Goal: Information Seeking & Learning: Learn about a topic

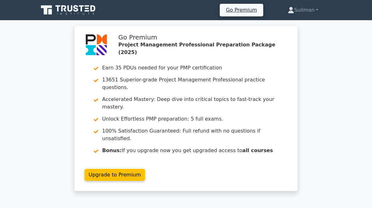
click at [317, 10] on link "Suliman" at bounding box center [303, 10] width 61 height 13
click at [289, 24] on link "Profile" at bounding box center [298, 25] width 50 height 10
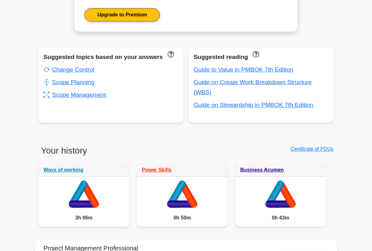
scroll to position [354, 0]
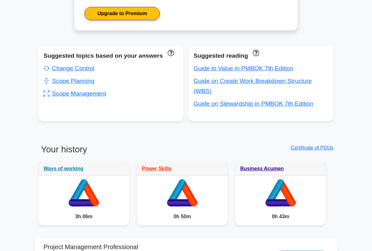
click at [63, 72] on link "Change Control" at bounding box center [69, 68] width 51 height 7
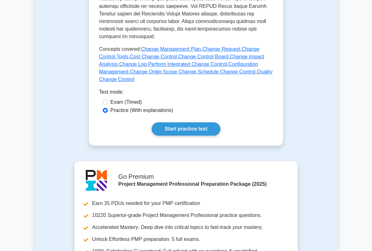
scroll to position [338, 0]
click at [132, 106] on label "Exam (Timed)" at bounding box center [126, 102] width 32 height 8
click at [108, 105] on input "Exam (Timed)" at bounding box center [105, 102] width 5 height 5
radio input "true"
click at [203, 136] on link "Start practice test" at bounding box center [186, 128] width 68 height 13
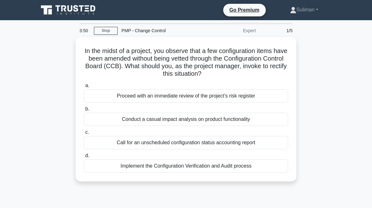
click at [211, 168] on div "Implement the Configuration Verification and Audit process" at bounding box center [186, 165] width 204 height 13
click at [84, 158] on input "d. Implement the Configuration Verification and Audit process" at bounding box center [84, 156] width 0 height 4
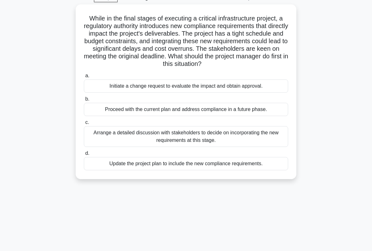
scroll to position [32, 0]
click at [246, 145] on div "Arrange a detailed discussion with stakeholders to decide on incorporating the …" at bounding box center [186, 136] width 204 height 21
click at [84, 125] on input "c. Arrange a detailed discussion with stakeholders to decide on incorporating t…" at bounding box center [84, 123] width 0 height 4
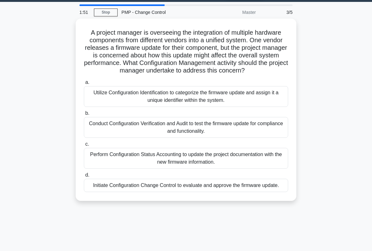
scroll to position [20, 0]
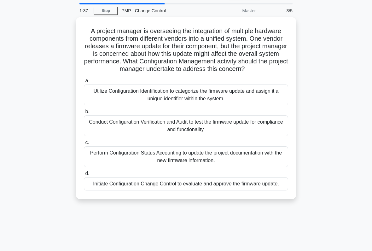
click at [253, 98] on div "Utilize Configuration Identification to categorize the firmware update and assi…" at bounding box center [186, 94] width 204 height 21
click at [84, 83] on input "a. Utilize Configuration Identification to categorize the firmware update and a…" at bounding box center [84, 81] width 0 height 4
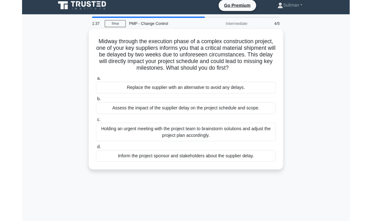
scroll to position [0, 0]
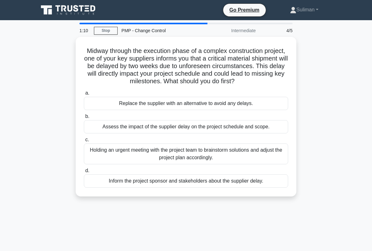
click at [247, 161] on div "Holding an urgent meeting with the project team to brainstorm solutions and adj…" at bounding box center [186, 153] width 204 height 21
click at [84, 142] on input "c. Holding an urgent meeting with the project team to brainstorm solutions and …" at bounding box center [84, 140] width 0 height 4
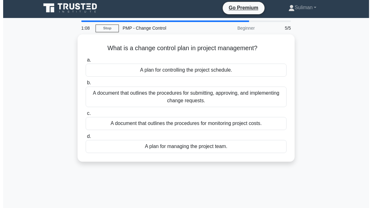
scroll to position [4, 0]
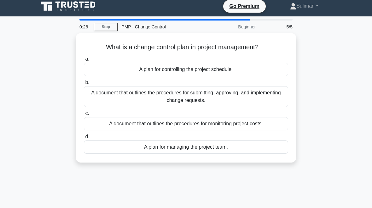
click at [240, 69] on div "A plan for controlling the project schedule." at bounding box center [186, 69] width 204 height 13
click at [84, 61] on input "a. A plan for controlling the project schedule." at bounding box center [84, 59] width 0 height 4
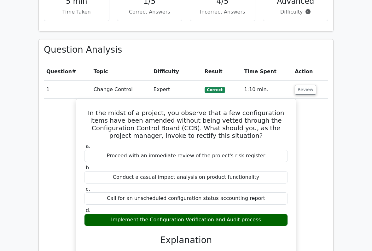
scroll to position [416, 0]
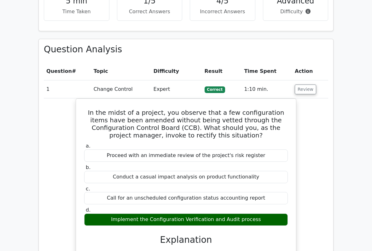
click at [304, 85] on button "Review" at bounding box center [305, 90] width 21 height 10
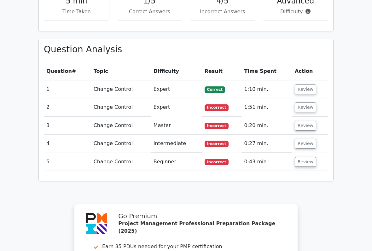
scroll to position [417, 0]
click at [302, 102] on button "Review" at bounding box center [305, 107] width 21 height 10
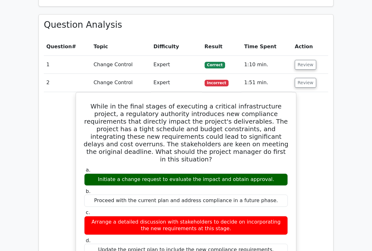
scroll to position [442, 0]
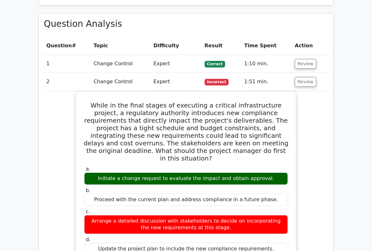
click at [301, 77] on button "Review" at bounding box center [305, 82] width 21 height 10
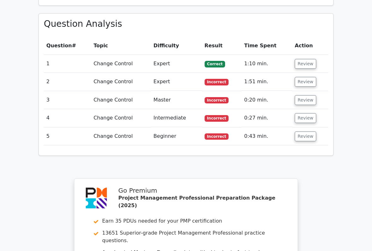
click at [300, 95] on button "Review" at bounding box center [305, 100] width 21 height 10
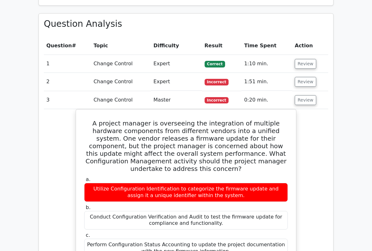
click at [302, 95] on button "Review" at bounding box center [305, 100] width 21 height 10
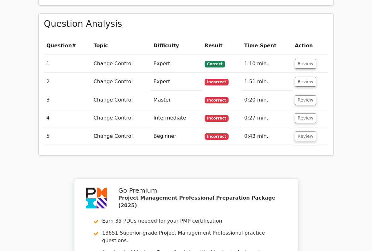
click at [299, 113] on button "Review" at bounding box center [305, 118] width 21 height 10
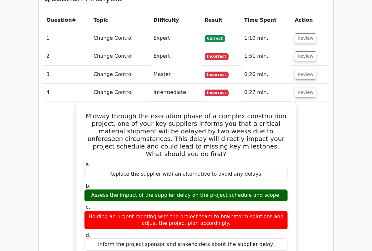
scroll to position [469, 0]
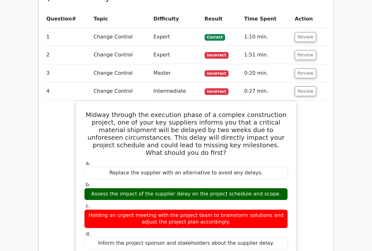
click at [302, 86] on button "Review" at bounding box center [305, 91] width 21 height 10
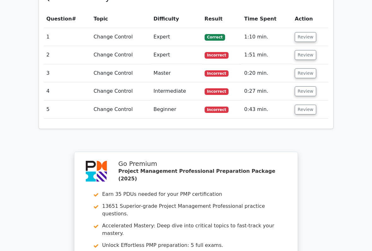
click at [302, 105] on button "Review" at bounding box center [305, 110] width 21 height 10
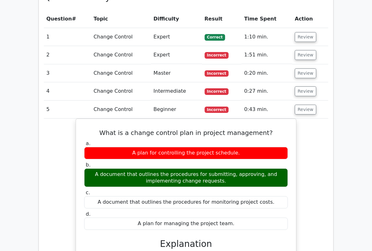
click at [304, 105] on button "Review" at bounding box center [305, 110] width 21 height 10
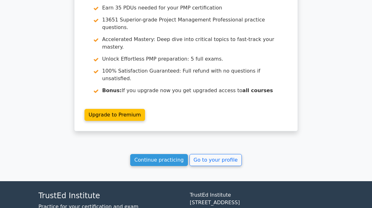
scroll to position [655, 0]
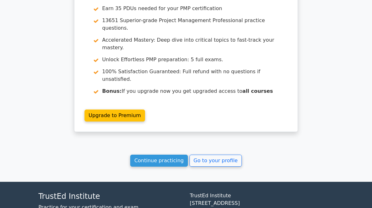
click at [216, 154] on link "Go to your profile" at bounding box center [215, 160] width 52 height 12
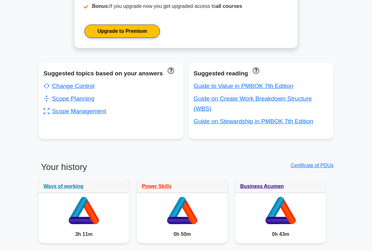
scroll to position [336, 0]
click at [88, 89] on link "Change Control" at bounding box center [69, 86] width 51 height 7
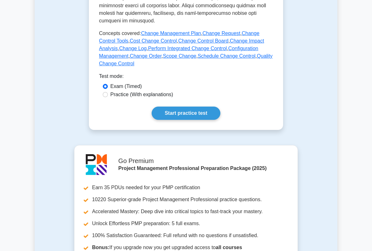
scroll to position [353, 0]
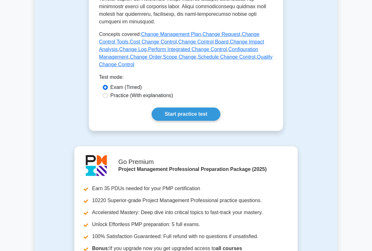
click at [201, 121] on link "Start practice test" at bounding box center [186, 114] width 68 height 13
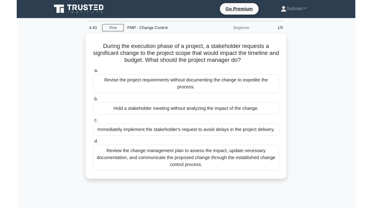
scroll to position [9, 0]
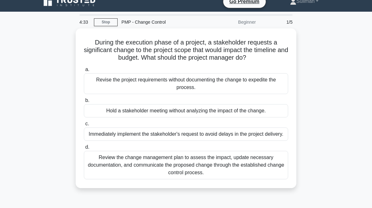
click at [240, 173] on div "Review the change management plan to assess the impact, update necessary docume…" at bounding box center [186, 165] width 204 height 28
click at [84, 149] on input "d. Review the change management plan to assess the impact, update necessary doc…" at bounding box center [84, 147] width 0 height 4
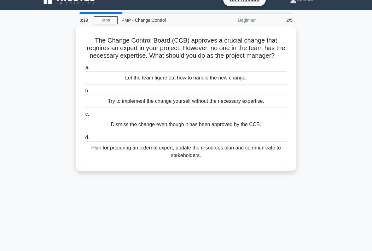
scroll to position [12, 0]
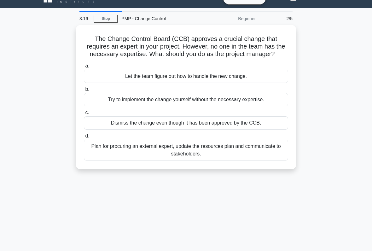
click at [262, 160] on div "Plan for procuring an external expert, update the resources plan and communicat…" at bounding box center [186, 150] width 204 height 21
click at [84, 138] on input "d. Plan for procuring an external expert, update the resources plan and communi…" at bounding box center [84, 136] width 0 height 4
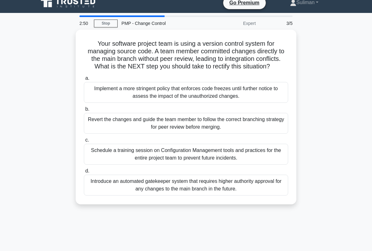
scroll to position [7, 0]
click at [248, 165] on div "Schedule a training session on Configuration Management tools and practices for…" at bounding box center [186, 154] width 204 height 21
click at [84, 142] on input "c. Schedule a training session on Configuration Management tools and practices …" at bounding box center [84, 140] width 0 height 4
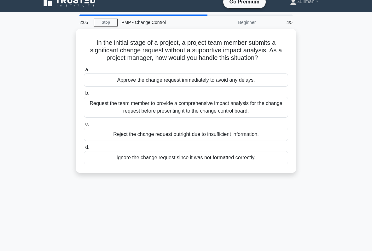
scroll to position [9, 0]
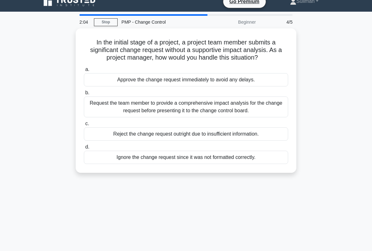
click at [300, 118] on div "In the initial stage of a project, a project team member submits a significant …" at bounding box center [186, 104] width 303 height 152
click at [293, 73] on div "In the initial stage of a project, a project team member submits a significant …" at bounding box center [186, 100] width 216 height 139
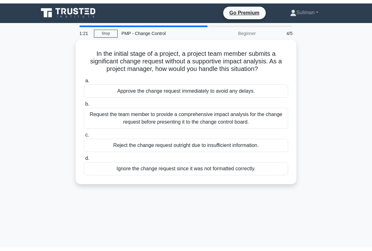
scroll to position [0, 0]
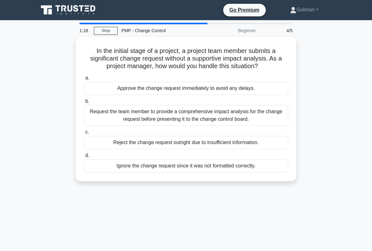
click at [250, 123] on div "Request the team member to provide a comprehensive impact analysis for the chan…" at bounding box center [186, 115] width 204 height 21
click at [84, 103] on input "b. Request the team member to provide a comprehensive impact analysis for the c…" at bounding box center [84, 101] width 0 height 4
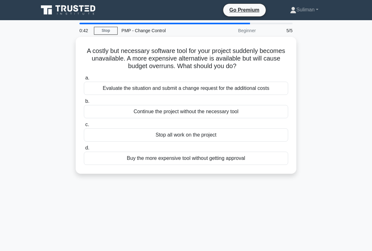
click at [238, 90] on div "Evaluate the situation and submit a change request for the additional costs" at bounding box center [186, 88] width 204 height 13
click at [84, 80] on input "a. Evaluate the situation and submit a change request for the additional costs" at bounding box center [84, 78] width 0 height 4
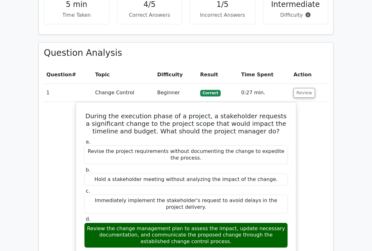
scroll to position [415, 0]
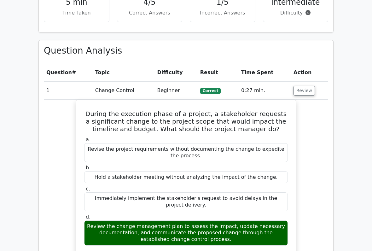
click at [301, 86] on button "Review" at bounding box center [304, 91] width 21 height 10
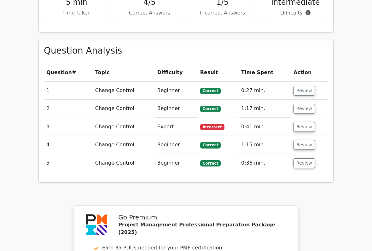
click at [298, 104] on button "Review" at bounding box center [304, 109] width 21 height 10
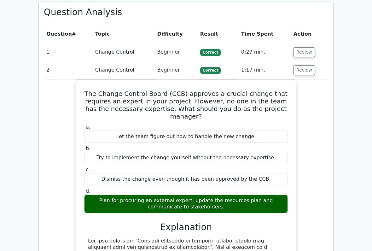
scroll to position [452, 0]
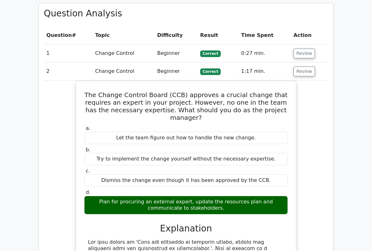
click at [299, 67] on button "Review" at bounding box center [304, 72] width 21 height 10
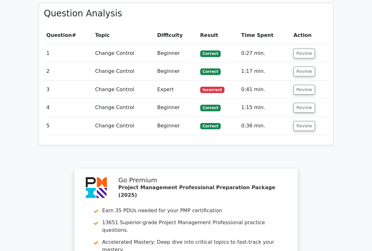
click at [297, 85] on button "Review" at bounding box center [304, 90] width 21 height 10
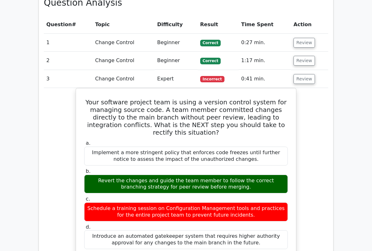
scroll to position [463, 0]
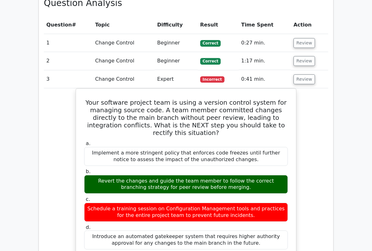
click at [304, 74] on button "Review" at bounding box center [304, 79] width 21 height 10
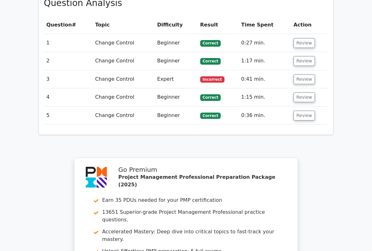
click at [300, 74] on button "Review" at bounding box center [304, 79] width 21 height 10
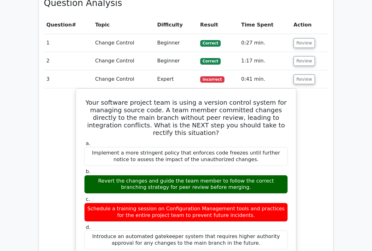
click at [302, 74] on button "Review" at bounding box center [304, 79] width 21 height 10
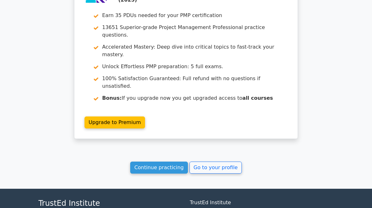
scroll to position [657, 0]
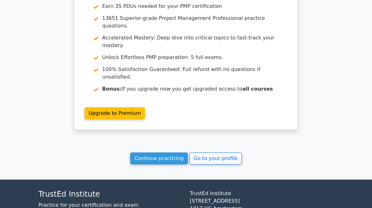
click at [207, 152] on link "Go to your profile" at bounding box center [215, 158] width 52 height 12
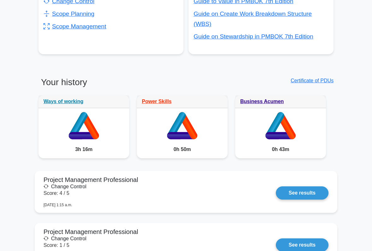
scroll to position [421, 0]
click at [174, 137] on icon at bounding box center [176, 125] width 19 height 27
click at [165, 104] on link "Power Skills" at bounding box center [157, 101] width 30 height 5
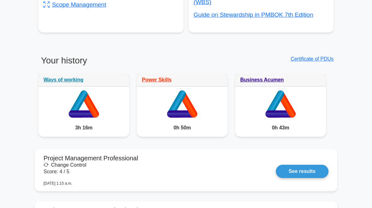
scroll to position [443, 0]
click at [247, 82] on link "Business Acumen" at bounding box center [262, 79] width 44 height 5
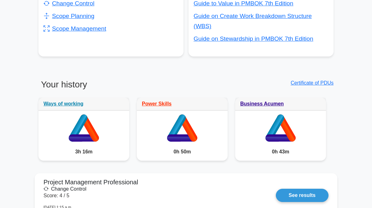
scroll to position [416, 0]
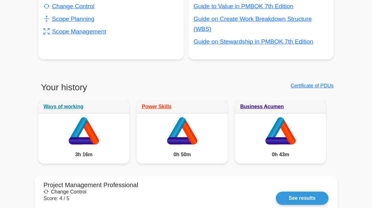
click at [131, 73] on div "Suggested topics based on your answers Change Control Scope Planning Scope Mana…" at bounding box center [186, 29] width 300 height 91
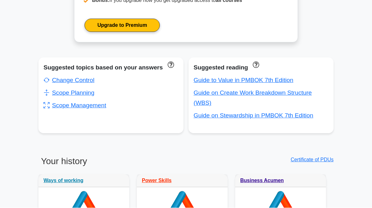
scroll to position [342, 0]
click at [83, 83] on link "Change Control" at bounding box center [69, 80] width 51 height 7
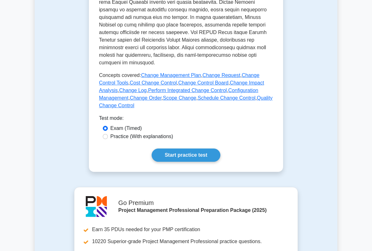
scroll to position [312, 0]
click at [200, 162] on link "Start practice test" at bounding box center [186, 155] width 68 height 13
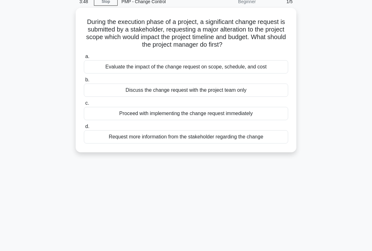
scroll to position [29, 0]
click at [259, 72] on div "Evaluate the impact of the change request on scope, schedule, and cost" at bounding box center [186, 66] width 204 height 13
click at [84, 59] on input "a. Evaluate the impact of the change request on scope, schedule, and cost" at bounding box center [84, 57] width 0 height 4
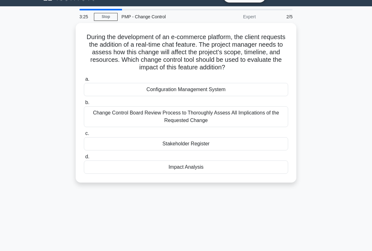
scroll to position [9, 0]
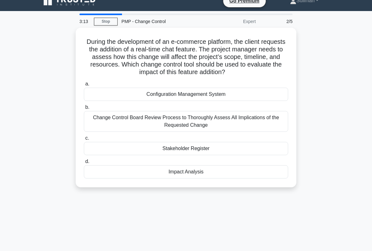
click at [245, 127] on div "Change Control Board Review Process to Thoroughly Assess All Implications of th…" at bounding box center [186, 121] width 204 height 21
click at [84, 109] on input "b. Change Control Board Review Process to Thoroughly Assess All Implications of…" at bounding box center [84, 107] width 0 height 4
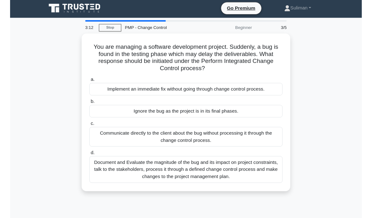
scroll to position [0, 0]
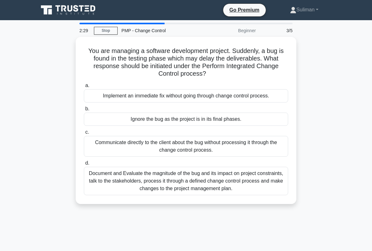
click at [233, 183] on div "Document and Evaluate the magnitude of the bug and its impact on project constr…" at bounding box center [186, 181] width 204 height 28
click at [84, 165] on input "d. Document and Evaluate the magnitude of the bug and its impact on project con…" at bounding box center [84, 163] width 0 height 4
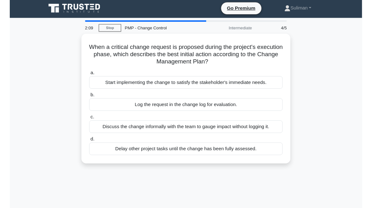
scroll to position [6, 0]
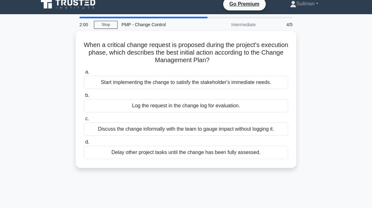
click at [239, 130] on div "Discuss the change informally with the team to gauge impact without logging it." at bounding box center [186, 128] width 204 height 13
click at [84, 121] on input "c. Discuss the change informally with the team to gauge impact without logging …" at bounding box center [84, 119] width 0 height 4
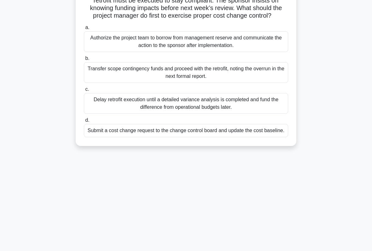
scroll to position [72, 0]
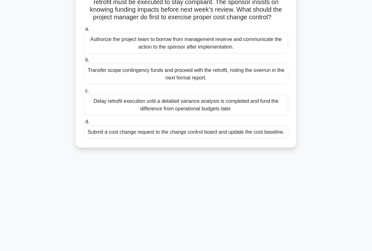
click at [238, 139] on div "Submit a cost change request to the change control board and update the cost ba…" at bounding box center [186, 131] width 204 height 13
click at [84, 124] on input "d. Submit a cost change request to the change control board and update the cost…" at bounding box center [84, 122] width 0 height 4
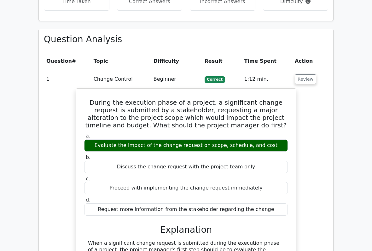
scroll to position [427, 0]
click at [304, 74] on button "Review" at bounding box center [305, 79] width 21 height 10
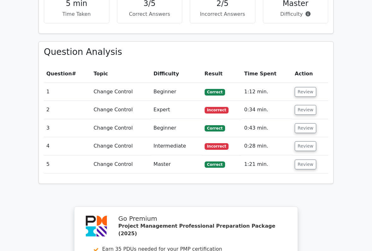
scroll to position [414, 0]
click at [300, 142] on button "Review" at bounding box center [305, 147] width 21 height 10
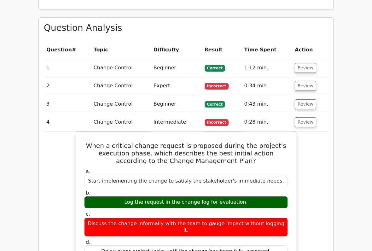
scroll to position [437, 0]
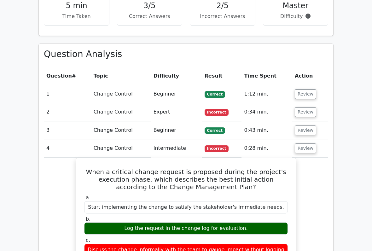
click at [302, 144] on button "Review" at bounding box center [305, 149] width 21 height 10
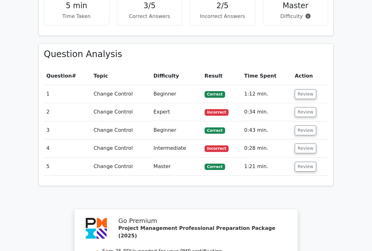
click at [299, 107] on button "Review" at bounding box center [305, 112] width 21 height 10
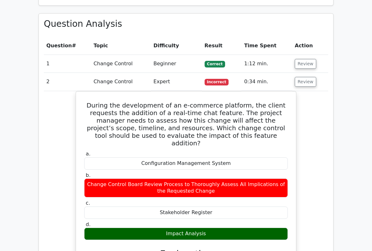
scroll to position [441, 0]
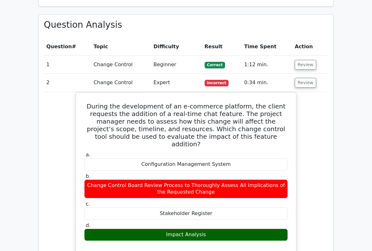
click at [299, 78] on button "Review" at bounding box center [305, 83] width 21 height 10
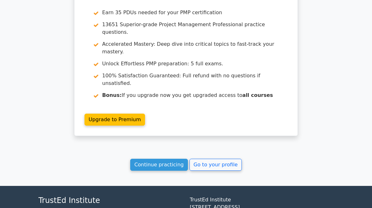
scroll to position [657, 0]
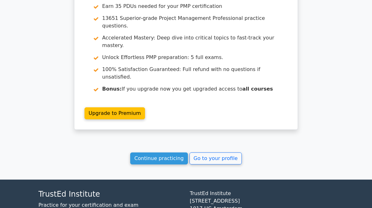
click at [216, 152] on link "Go to your profile" at bounding box center [215, 158] width 52 height 12
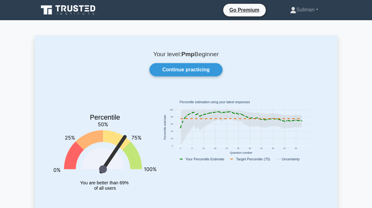
click at [301, 7] on link "Suliman" at bounding box center [304, 9] width 59 height 13
click at [282, 22] on link "Profile" at bounding box center [300, 25] width 50 height 10
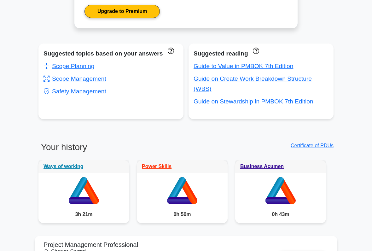
scroll to position [357, 0]
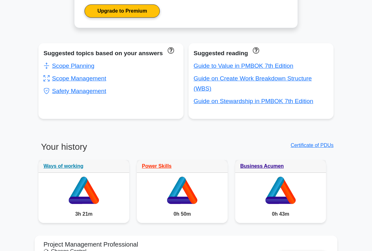
click at [61, 82] on link "Scope Management" at bounding box center [75, 78] width 63 height 7
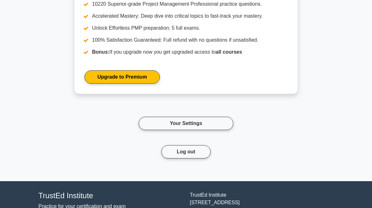
scroll to position [1859, 0]
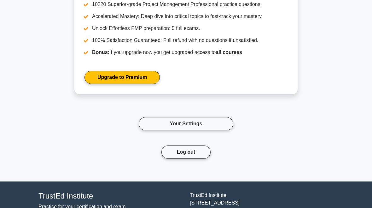
click at [215, 131] on link "Your Settings" at bounding box center [186, 123] width 95 height 13
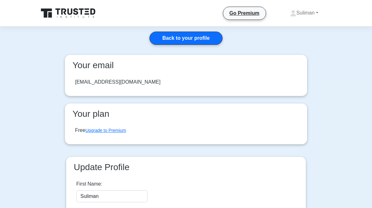
click at [304, 12] on link "Suliman" at bounding box center [304, 13] width 59 height 13
click at [287, 28] on link "Profile" at bounding box center [300, 28] width 50 height 10
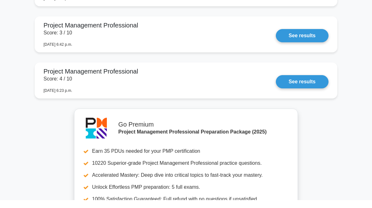
scroll to position [1701, 0]
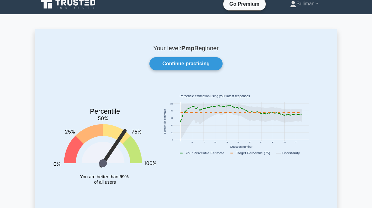
scroll to position [6, 0]
click at [205, 62] on link "Continue practicing" at bounding box center [185, 63] width 73 height 13
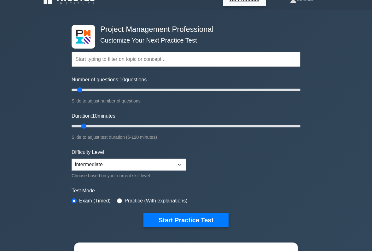
scroll to position [10, 0]
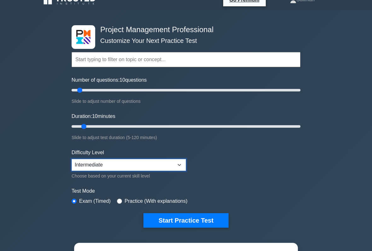
click at [175, 160] on select "Beginner Intermediate Expert" at bounding box center [129, 165] width 114 height 12
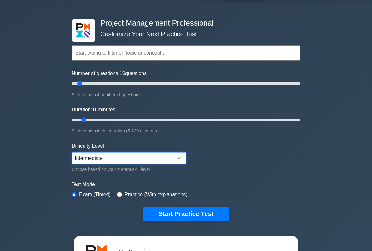
scroll to position [16, 0]
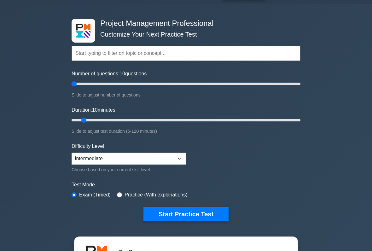
click at [77, 84] on input "Number of questions: 10 questions" at bounding box center [186, 84] width 229 height 8
type input "15"
click at [85, 86] on input "Number of questions: 5 questions" at bounding box center [186, 84] width 229 height 8
type input "15"
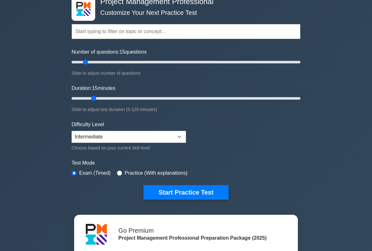
scroll to position [38, 0]
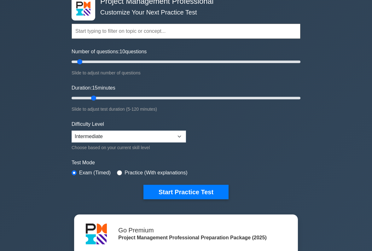
type input "10"
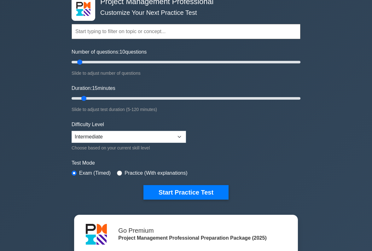
scroll to position [38, 0]
type input "10"
click at [207, 192] on button "Start Practice Test" at bounding box center [185, 192] width 85 height 15
click at [207, 185] on button "Start Practice Test" at bounding box center [185, 192] width 85 height 15
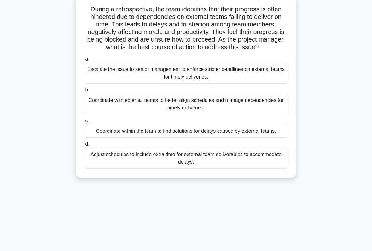
scroll to position [41, 0]
click at [266, 138] on div "Coordinate within the team to find solutions for delays caused by external team…" at bounding box center [186, 131] width 204 height 13
click at [84, 123] on input "c. Coordinate within the team to find solutions for delays caused by external t…" at bounding box center [84, 121] width 0 height 4
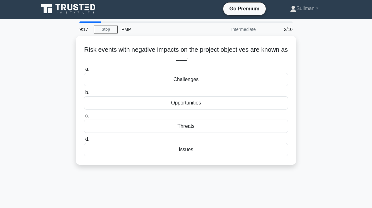
scroll to position [1, 0]
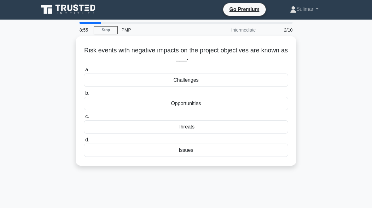
click at [241, 80] on div "Challenges" at bounding box center [186, 79] width 204 height 13
click at [84, 72] on input "a. Challenges" at bounding box center [84, 70] width 0 height 4
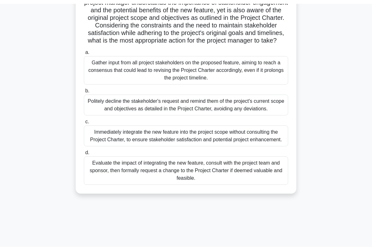
scroll to position [90, 0]
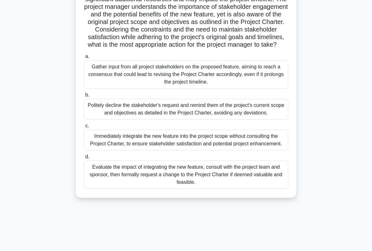
click at [230, 189] on div "Evaluate the impact of integrating the new feature, consult with the project te…" at bounding box center [186, 174] width 204 height 28
click at [84, 159] on input "d. Evaluate the impact of integrating the new feature, consult with the project…" at bounding box center [84, 157] width 0 height 4
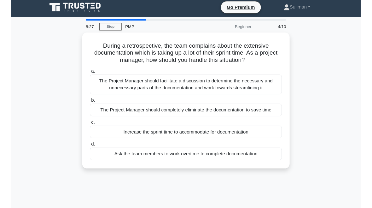
scroll to position [8, 0]
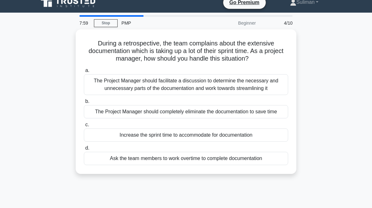
click at [253, 91] on div "The Project Manager should facilitate a discussion to determine the necessary a…" at bounding box center [186, 84] width 204 height 21
click at [84, 73] on input "a. The Project Manager should facilitate a discussion to determine the necessar…" at bounding box center [84, 70] width 0 height 4
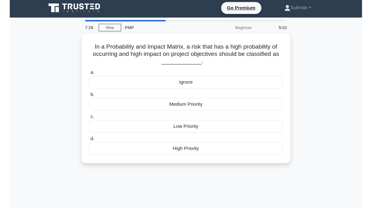
scroll to position [6, 0]
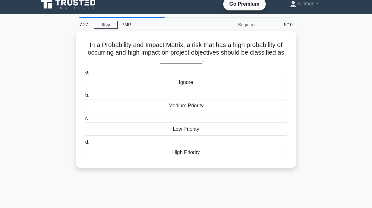
click at [255, 155] on div "High Priority" at bounding box center [186, 152] width 204 height 13
click at [84, 144] on input "d. High Priority" at bounding box center [84, 142] width 0 height 4
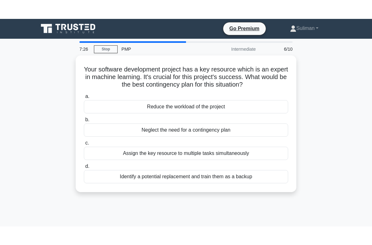
scroll to position [0, 0]
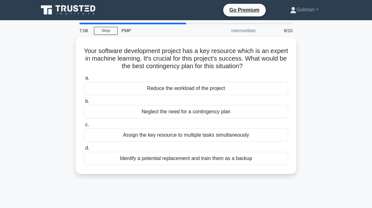
click at [271, 165] on div "Identify a potential replacement and train them as a backup" at bounding box center [186, 158] width 204 height 13
click at [84, 150] on input "d. Identify a potential replacement and train them as a backup" at bounding box center [84, 148] width 0 height 4
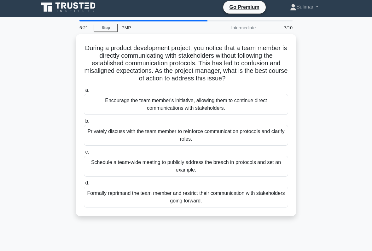
scroll to position [3, 0]
click at [262, 144] on div "Privately discuss with the team member to reinforce communication protocols and…" at bounding box center [186, 135] width 204 height 21
click at [84, 123] on input "b. Privately discuss with the team member to reinforce communication protocols …" at bounding box center [84, 121] width 0 height 4
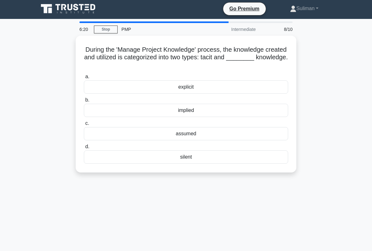
scroll to position [0, 0]
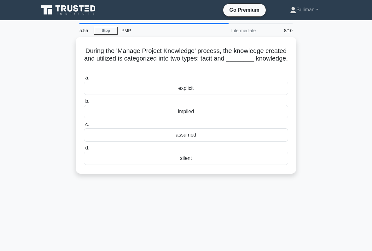
click at [244, 84] on div "explicit" at bounding box center [186, 88] width 204 height 13
click at [84, 80] on input "a. explicit" at bounding box center [84, 78] width 0 height 4
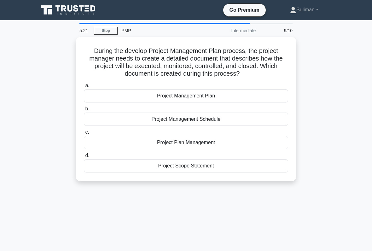
click at [251, 126] on div "Project Management Schedule" at bounding box center [186, 119] width 204 height 13
click at [84, 111] on input "b. Project Management Schedule" at bounding box center [84, 109] width 0 height 4
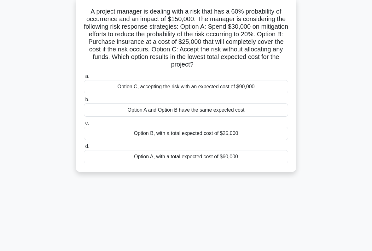
scroll to position [40, 0]
click at [247, 163] on div "Option A, with a total expected cost of $60,000" at bounding box center [186, 156] width 204 height 13
click at [84, 148] on input "d. Option A, with a total expected cost of $60,000" at bounding box center [84, 146] width 0 height 4
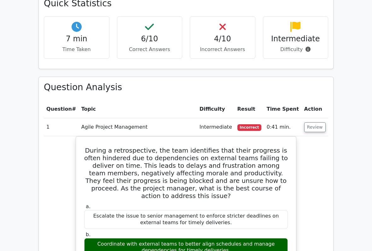
scroll to position [435, 0]
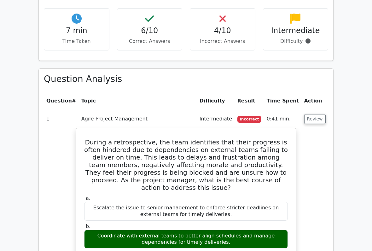
click at [310, 114] on button "Review" at bounding box center [314, 119] width 21 height 10
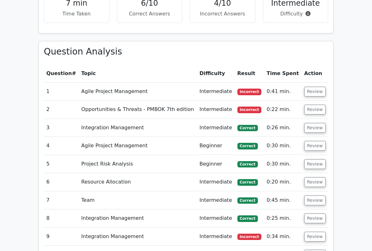
scroll to position [463, 0]
click at [314, 87] on button "Review" at bounding box center [314, 92] width 21 height 10
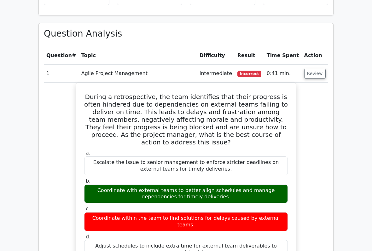
scroll to position [481, 0]
click at [311, 69] on button "Review" at bounding box center [314, 74] width 21 height 10
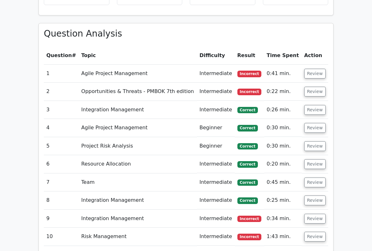
click at [312, 47] on th "Action" at bounding box center [315, 56] width 26 height 18
click at [312, 87] on button "Review" at bounding box center [314, 92] width 21 height 10
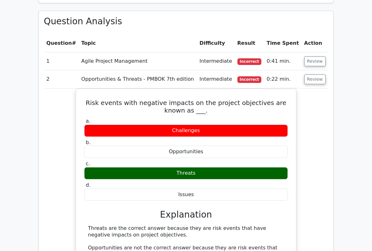
scroll to position [493, 0]
click at [314, 74] on button "Review" at bounding box center [314, 79] width 21 height 10
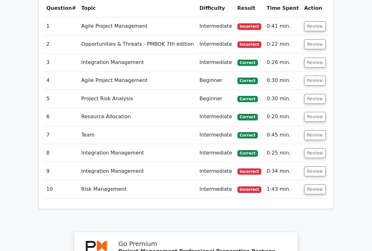
scroll to position [528, 0]
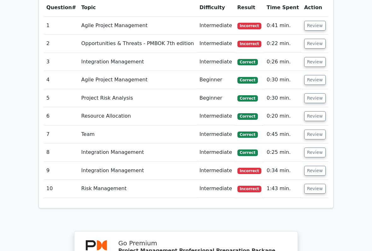
click at [311, 166] on button "Review" at bounding box center [314, 171] width 21 height 10
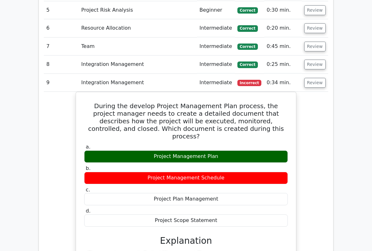
scroll to position [615, 0]
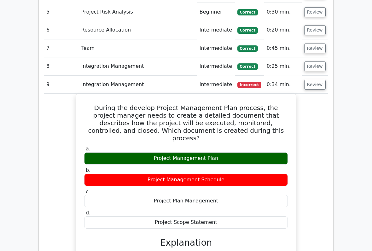
click at [311, 80] on button "Review" at bounding box center [314, 85] width 21 height 10
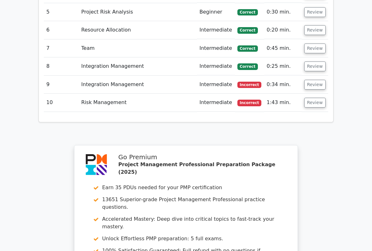
click at [313, 98] on button "Review" at bounding box center [314, 103] width 21 height 10
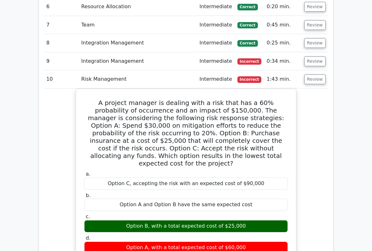
scroll to position [643, 0]
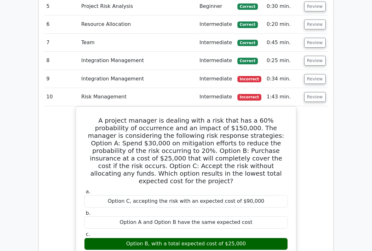
click at [310, 92] on button "Review" at bounding box center [314, 97] width 21 height 10
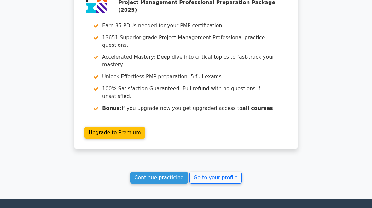
scroll to position [776, 0]
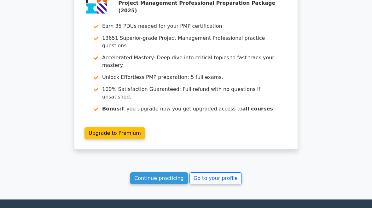
click at [215, 172] on link "Go to your profile" at bounding box center [215, 178] width 52 height 12
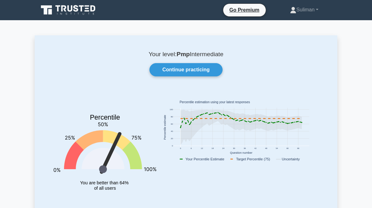
click at [211, 69] on link "Continue practicing" at bounding box center [185, 69] width 73 height 13
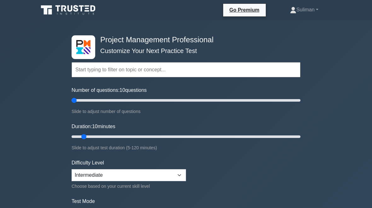
type input "5"
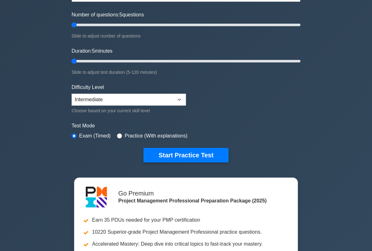
scroll to position [74, 0]
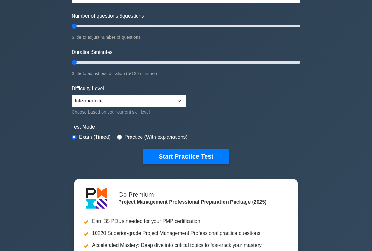
click at [211, 157] on button "Start Practice Test" at bounding box center [185, 156] width 85 height 15
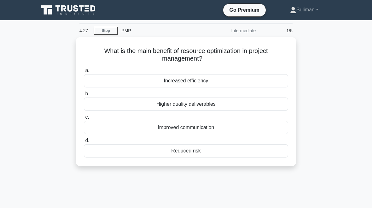
click at [239, 81] on div "Increased efficiency" at bounding box center [186, 80] width 204 height 13
click at [84, 73] on input "a. Increased efficiency" at bounding box center [84, 70] width 0 height 4
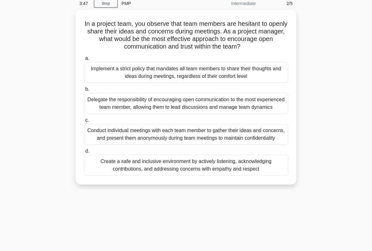
scroll to position [29, 0]
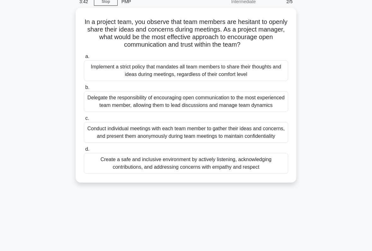
click at [248, 143] on div "Conduct individual meetings with each team member to gather their ideas and con…" at bounding box center [186, 132] width 204 height 21
click at [84, 120] on input "c. Conduct individual meetings with each team member to gather their ideas and …" at bounding box center [84, 118] width 0 height 4
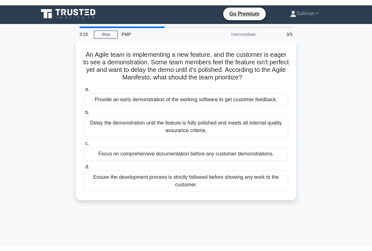
scroll to position [0, 0]
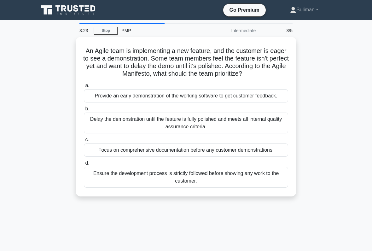
click at [253, 188] on div "Ensure the development process is strictly followed before showing any work to …" at bounding box center [186, 177] width 204 height 21
click at [84, 165] on input "d. Ensure the development process is strictly followed before showing any work …" at bounding box center [84, 163] width 0 height 4
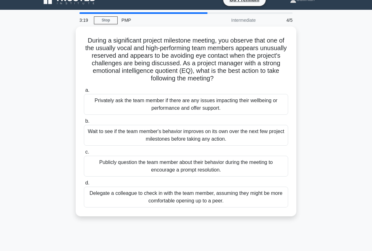
scroll to position [12, 0]
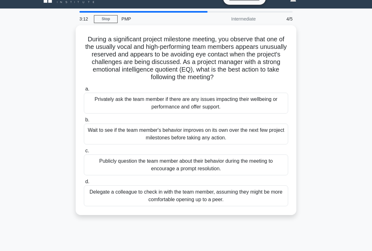
click at [247, 104] on div "Privately ask the team member if there are any issues impacting their wellbeing…" at bounding box center [186, 103] width 204 height 21
click at [84, 91] on input "a. Privately ask the team member if there are any issues impacting their wellbe…" at bounding box center [84, 89] width 0 height 4
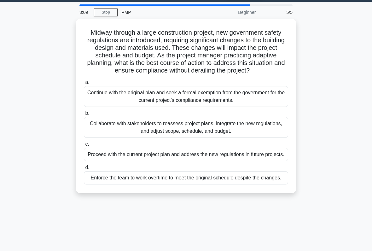
scroll to position [23, 0]
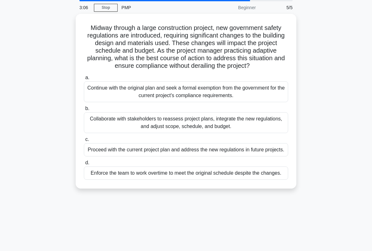
click at [247, 131] on div "Collaborate with stakeholders to reassess project plans, integrate the new regu…" at bounding box center [186, 122] width 204 height 21
click at [84, 111] on input "b. Collaborate with stakeholders to reassess project plans, integrate the new r…" at bounding box center [84, 109] width 0 height 4
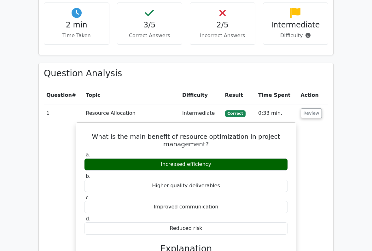
scroll to position [395, 0]
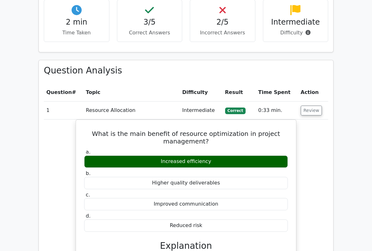
click at [309, 106] on button "Review" at bounding box center [311, 111] width 21 height 10
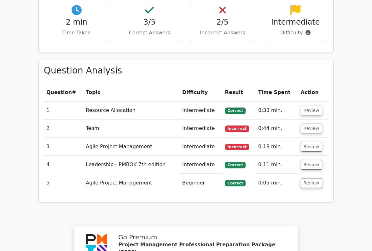
click at [308, 106] on button "Review" at bounding box center [311, 111] width 21 height 10
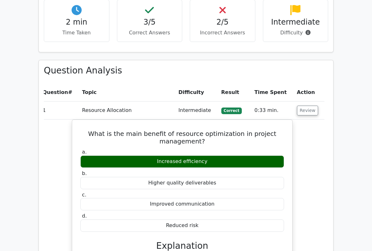
scroll to position [0, 4]
click at [305, 106] on button "Review" at bounding box center [307, 111] width 21 height 10
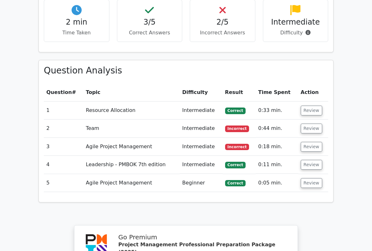
scroll to position [0, 0]
click at [308, 124] on button "Review" at bounding box center [311, 129] width 21 height 10
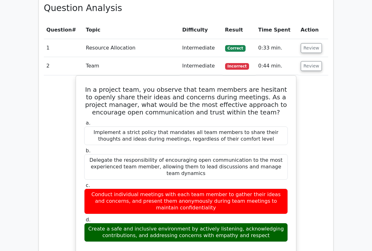
scroll to position [457, 0]
click at [311, 61] on button "Review" at bounding box center [311, 66] width 21 height 10
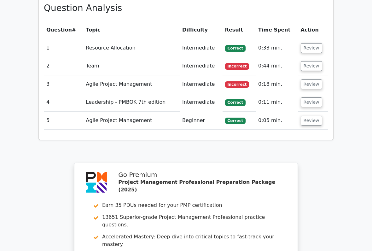
scroll to position [458, 0]
click at [307, 79] on button "Review" at bounding box center [311, 84] width 21 height 10
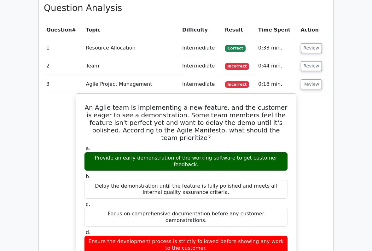
click at [311, 79] on button "Review" at bounding box center [311, 84] width 21 height 10
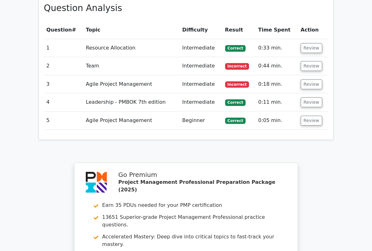
click at [309, 79] on button "Review" at bounding box center [311, 84] width 21 height 10
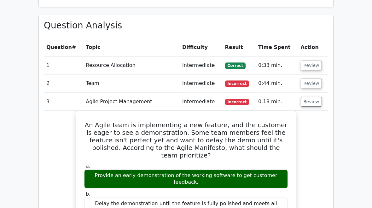
scroll to position [440, 0]
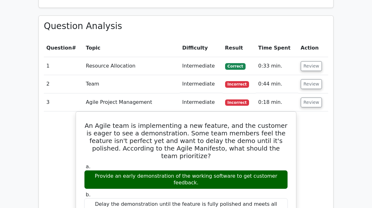
click at [309, 97] on button "Review" at bounding box center [311, 102] width 21 height 10
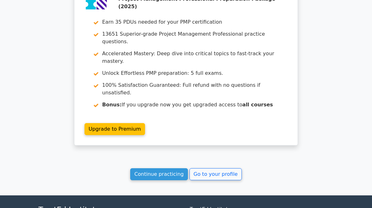
scroll to position [644, 0]
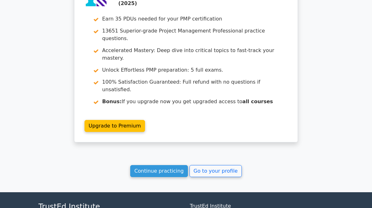
click at [216, 165] on link "Go to your profile" at bounding box center [215, 171] width 52 height 12
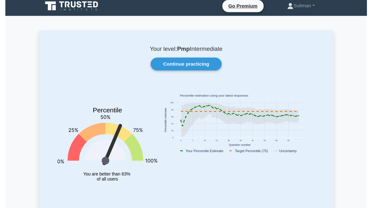
scroll to position [6, 0]
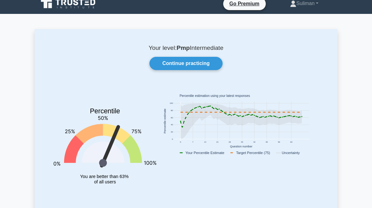
click at [206, 65] on link "Continue practicing" at bounding box center [185, 63] width 73 height 13
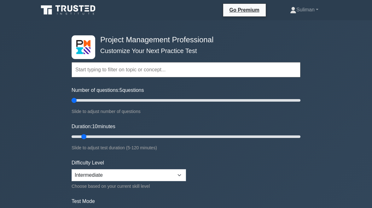
type input "5"
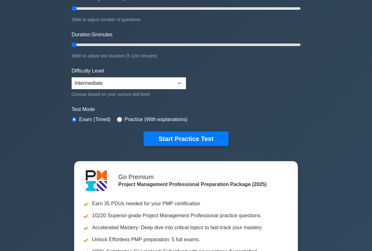
scroll to position [92, 0]
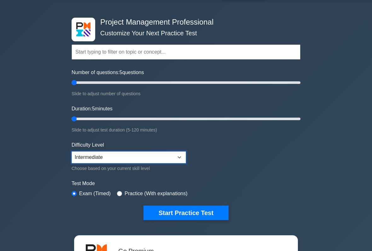
click at [182, 156] on select "Beginner Intermediate Expert" at bounding box center [129, 158] width 114 height 12
select select "expert"
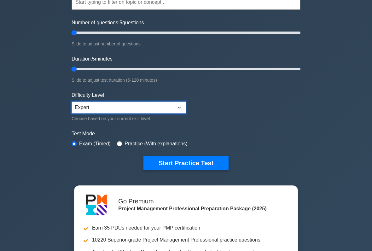
scroll to position [66, 0]
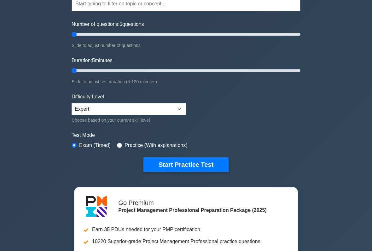
click at [214, 165] on button "Start Practice Test" at bounding box center [185, 164] width 85 height 15
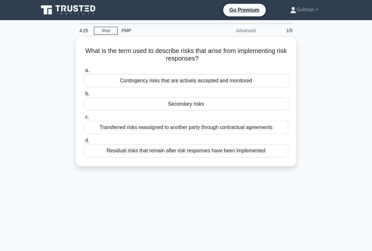
click at [226, 153] on div "Residual risks that remain after risk responses have been implemented" at bounding box center [186, 150] width 204 height 13
click at [84, 143] on input "d. Residual risks that remain after risk responses have been implemented" at bounding box center [84, 140] width 0 height 4
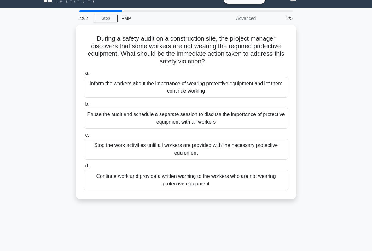
scroll to position [13, 0]
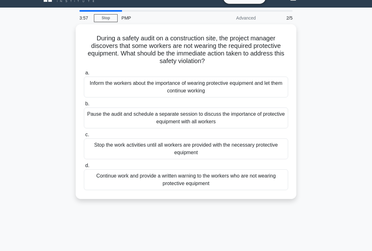
click at [256, 90] on div "Inform the workers about the importance of wearing protective equipment and let…" at bounding box center [186, 87] width 204 height 21
click at [84, 75] on input "a. Inform the workers about the importance of wearing protective equipment and …" at bounding box center [84, 73] width 0 height 4
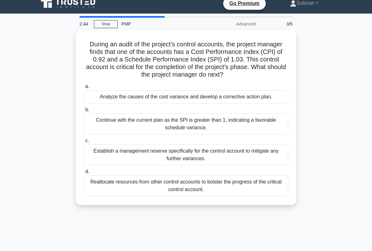
scroll to position [4, 0]
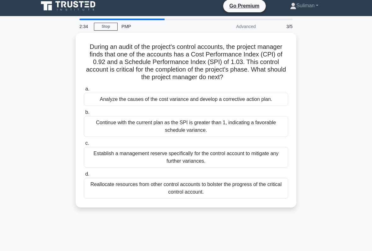
click at [243, 131] on div "Continue with the current plan as the SPI is greater than 1, indicating a favor…" at bounding box center [186, 126] width 204 height 21
click at [84, 114] on input "b. Continue with the current plan as the SPI is greater than 1, indicating a fa…" at bounding box center [84, 112] width 0 height 4
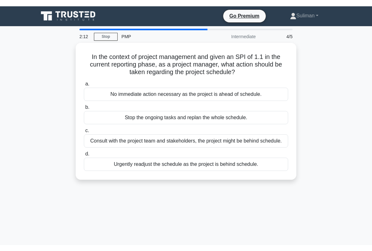
scroll to position [0, 0]
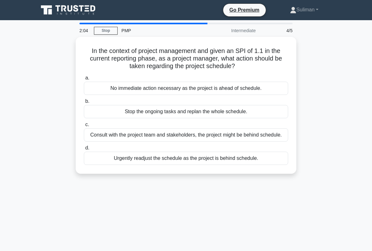
click at [270, 90] on div "No immediate action necessary as the project is ahead of schedule." at bounding box center [186, 88] width 204 height 13
click at [84, 80] on input "a. No immediate action necessary as the project is ahead of schedule." at bounding box center [84, 78] width 0 height 4
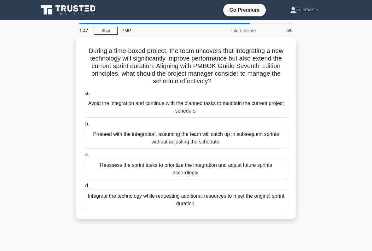
click at [261, 168] on div "Reassess the sprint tasks to prioritize the integration and adjust future sprin…" at bounding box center [186, 169] width 204 height 21
click at [84, 157] on input "c. Reassess the sprint tasks to prioritize the integration and adjust future sp…" at bounding box center [84, 155] width 0 height 4
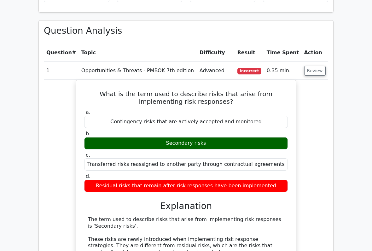
scroll to position [441, 0]
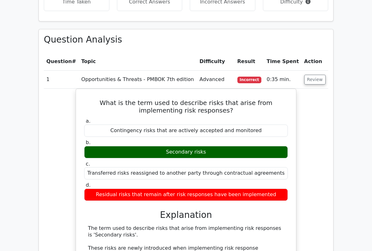
click at [312, 75] on button "Review" at bounding box center [314, 80] width 21 height 10
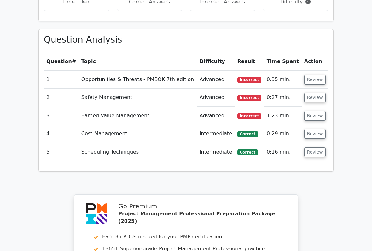
click at [312, 93] on button "Review" at bounding box center [314, 98] width 21 height 10
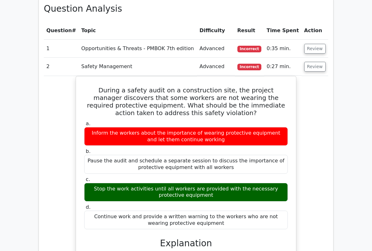
scroll to position [472, 0]
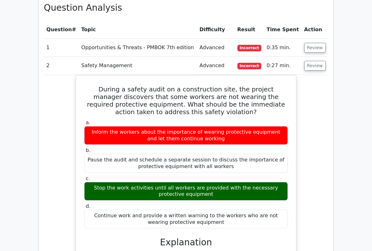
click at [320, 75] on div "During a safety audit on a construction site, the project manager discovers tha…" at bounding box center [186, 236] width 284 height 323
click at [317, 61] on button "Review" at bounding box center [314, 66] width 21 height 10
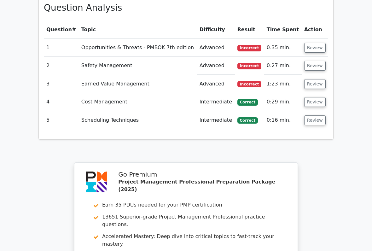
click at [316, 79] on button "Review" at bounding box center [314, 84] width 21 height 10
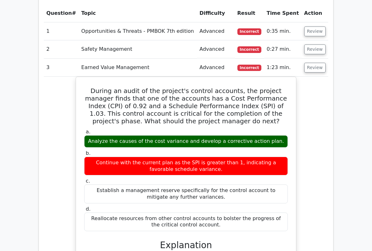
scroll to position [0, 0]
click at [312, 63] on button "Review" at bounding box center [314, 68] width 21 height 10
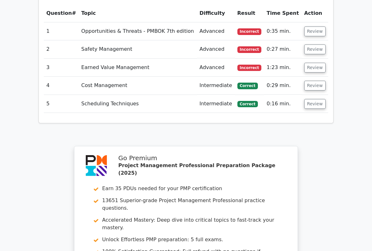
click at [313, 81] on button "Review" at bounding box center [314, 86] width 21 height 10
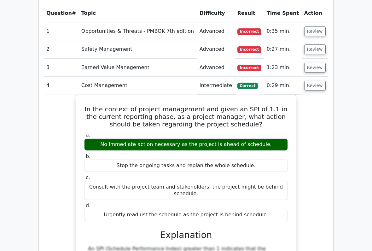
click at [314, 81] on button "Review" at bounding box center [314, 86] width 21 height 10
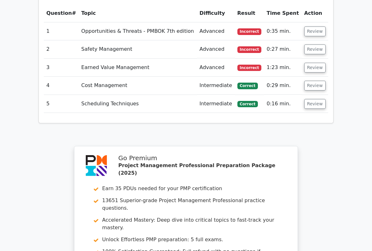
click at [312, 99] on button "Review" at bounding box center [314, 104] width 21 height 10
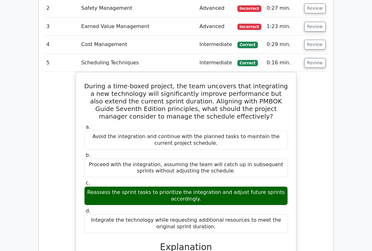
scroll to position [527, 0]
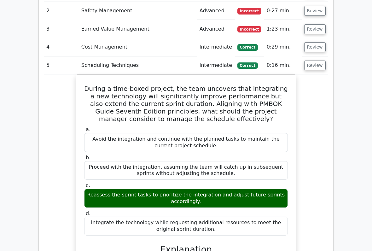
click at [311, 61] on button "Review" at bounding box center [314, 66] width 21 height 10
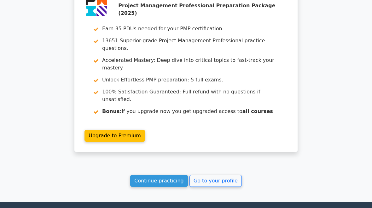
scroll to position [635, 0]
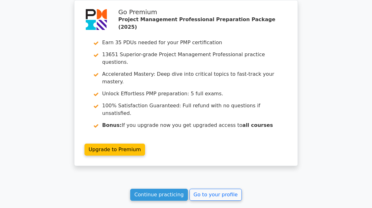
click at [174, 189] on link "Continue practicing" at bounding box center [159, 195] width 58 height 12
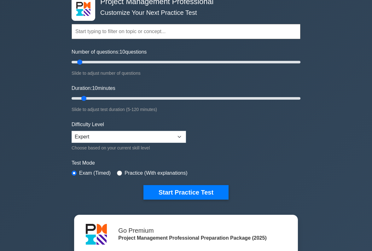
scroll to position [38, 0]
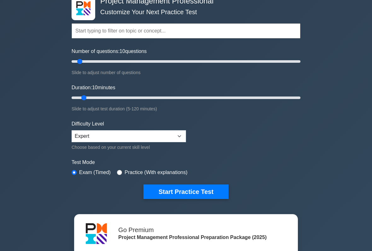
click at [210, 190] on button "Start Practice Test" at bounding box center [185, 192] width 85 height 15
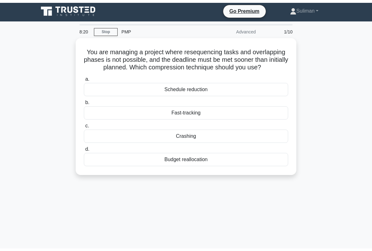
scroll to position [0, 0]
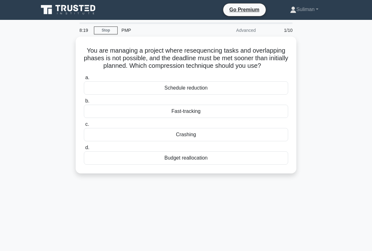
click at [267, 118] on div "Fast-tracking" at bounding box center [186, 111] width 204 height 13
click at [84, 103] on input "b. Fast-tracking" at bounding box center [84, 101] width 0 height 4
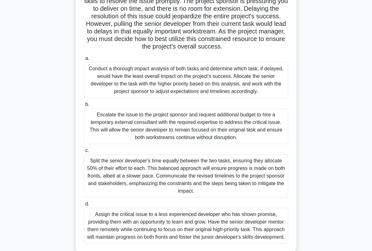
scroll to position [79, 0]
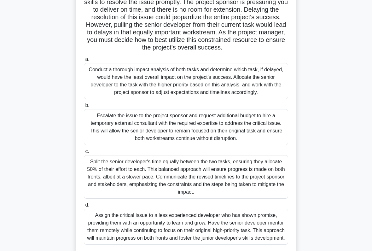
click at [247, 91] on div "Conduct a thorough impact analysis of both tasks and determine which task, if d…" at bounding box center [186, 81] width 204 height 36
click at [84, 61] on input "a. Conduct a thorough impact analysis of both tasks and determine which task, i…" at bounding box center [84, 59] width 0 height 4
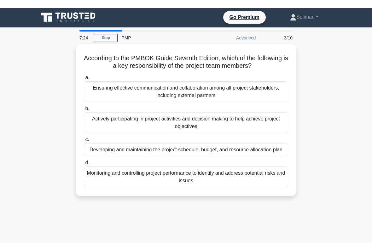
scroll to position [0, 0]
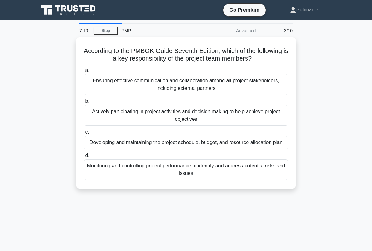
click at [269, 91] on div "Ensuring effective communication and collaboration among all project stakeholde…" at bounding box center [186, 84] width 204 height 21
click at [84, 73] on input "a. Ensuring effective communication and collaboration among all project stakeho…" at bounding box center [84, 70] width 0 height 4
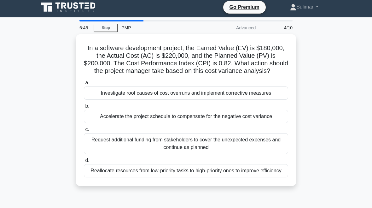
scroll to position [3, 0]
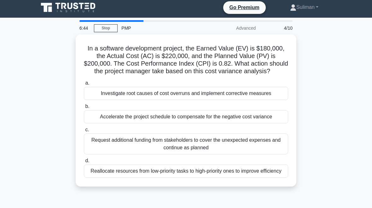
click at [273, 99] on div "Investigate root causes of cost overruns and implement corrective measures" at bounding box center [186, 93] width 204 height 13
click at [84, 85] on input "a. Investigate root causes of cost overruns and implement corrective measures" at bounding box center [84, 83] width 0 height 4
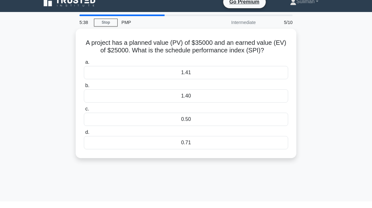
scroll to position [8, 0]
click at [232, 102] on div "1.40" at bounding box center [186, 95] width 204 height 13
click at [84, 88] on input "b. 1.40" at bounding box center [84, 86] width 0 height 4
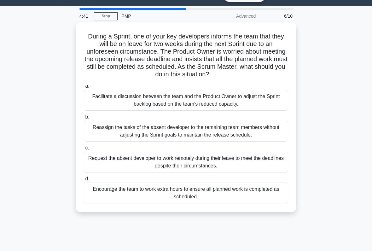
scroll to position [14, 0]
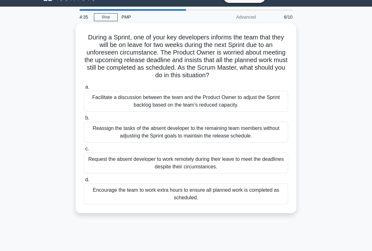
click at [128, 105] on div "Facilitate a discussion between the team and the Product Owner to adjust the Sp…" at bounding box center [186, 101] width 204 height 21
click at [84, 89] on input "a. Facilitate a discussion between the team and the Product Owner to adjust the…" at bounding box center [84, 87] width 0 height 4
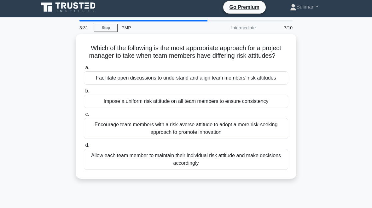
scroll to position [2, 0]
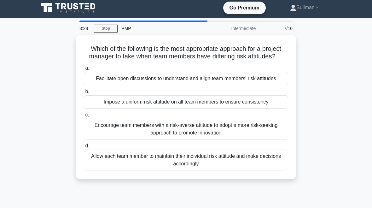
click at [258, 85] on div "Facilitate open discussions to understand and align team members' risk attitudes" at bounding box center [186, 78] width 204 height 13
click at [84, 70] on input "a. Facilitate open discussions to understand and align team members' risk attit…" at bounding box center [84, 68] width 0 height 4
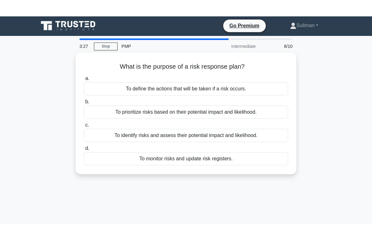
scroll to position [0, 0]
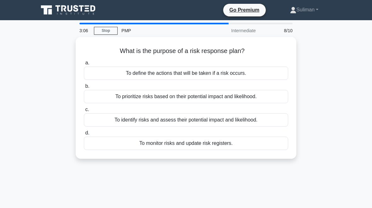
click at [123, 73] on div "To define the actions that will be taken if a risk occurs." at bounding box center [186, 73] width 204 height 13
click at [84, 65] on input "a. To define the actions that will be taken if a risk occurs." at bounding box center [84, 63] width 0 height 4
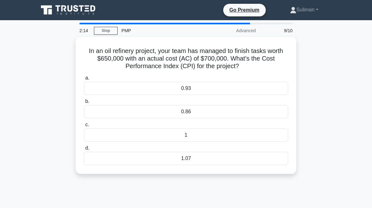
click at [230, 86] on div "0.93" at bounding box center [186, 88] width 204 height 13
click at [84, 80] on input "a. 0.93" at bounding box center [84, 78] width 0 height 4
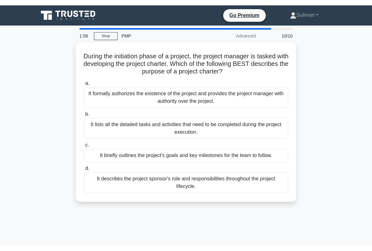
scroll to position [1, 0]
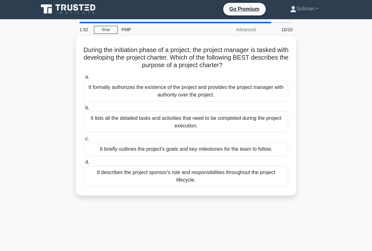
click at [122, 120] on div "It lists all the detailed tasks and activities that need to be completed during…" at bounding box center [186, 122] width 204 height 21
click at [84, 110] on input "b. It lists all the detailed tasks and activities that need to be completed dur…" at bounding box center [84, 108] width 0 height 4
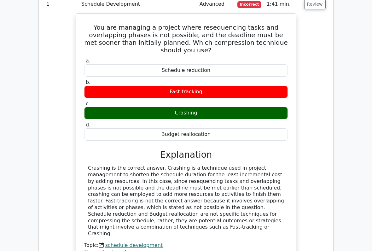
scroll to position [585, 0]
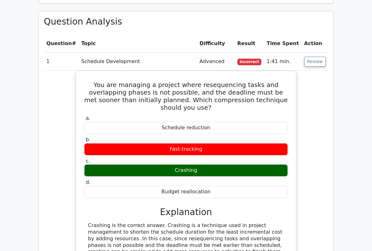
click at [315, 57] on button "Review" at bounding box center [314, 62] width 21 height 10
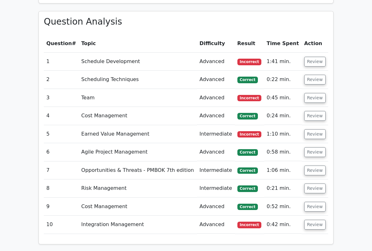
click at [318, 93] on button "Review" at bounding box center [314, 98] width 21 height 10
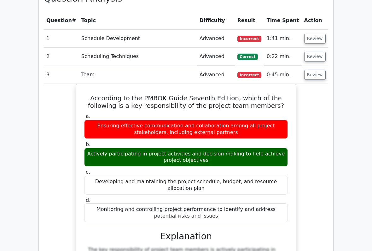
scroll to position [550, 0]
click at [312, 70] on button "Review" at bounding box center [314, 75] width 21 height 10
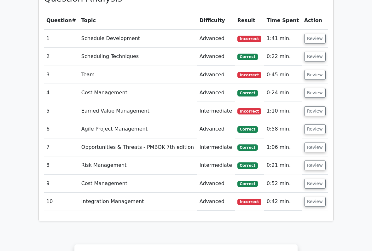
click at [312, 106] on button "Review" at bounding box center [314, 111] width 21 height 10
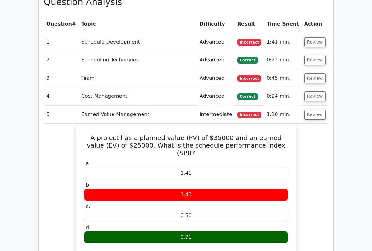
scroll to position [546, 0]
click at [317, 110] on button "Review" at bounding box center [314, 115] width 21 height 10
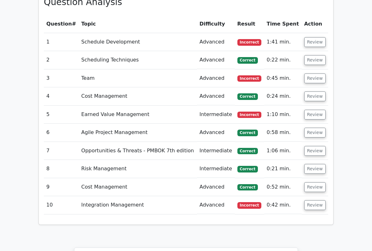
click at [314, 128] on button "Review" at bounding box center [314, 133] width 21 height 10
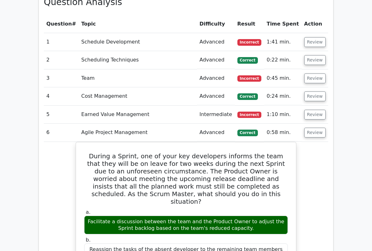
click at [311, 128] on button "Review" at bounding box center [314, 133] width 21 height 10
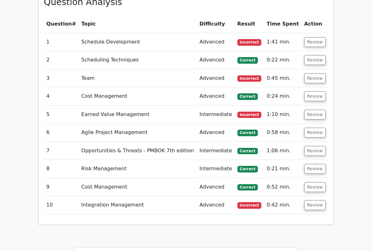
click at [312, 91] on button "Review" at bounding box center [314, 96] width 21 height 10
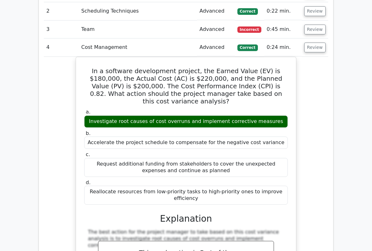
scroll to position [595, 0]
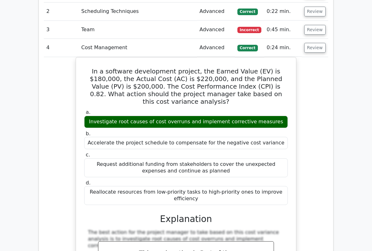
click at [319, 43] on button "Review" at bounding box center [314, 48] width 21 height 10
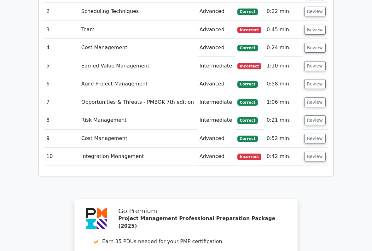
click at [312, 25] on button "Review" at bounding box center [314, 30] width 21 height 10
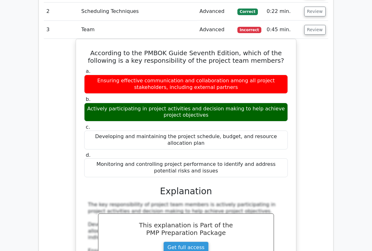
click at [314, 25] on button "Review" at bounding box center [314, 30] width 21 height 10
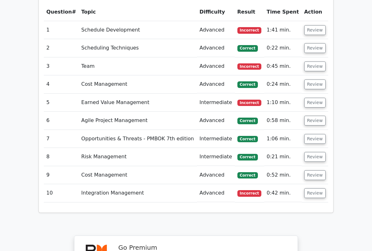
click at [317, 62] on button "Review" at bounding box center [314, 67] width 21 height 10
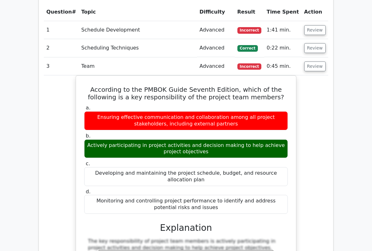
click at [316, 61] on button "Review" at bounding box center [314, 66] width 21 height 10
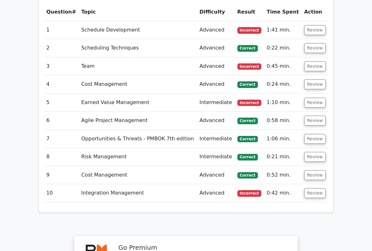
click at [318, 25] on button "Review" at bounding box center [314, 30] width 21 height 10
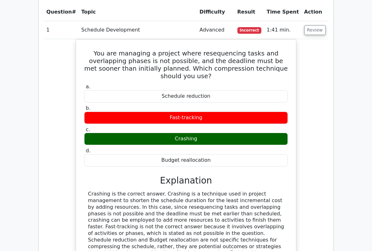
click at [312, 25] on button "Review" at bounding box center [314, 30] width 21 height 10
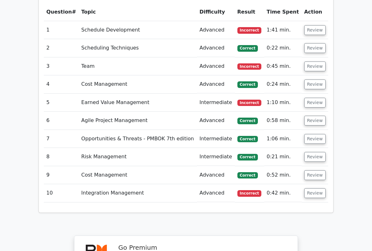
click at [318, 98] on button "Review" at bounding box center [314, 103] width 21 height 10
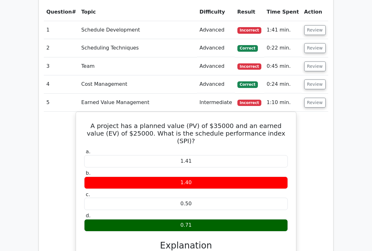
click at [314, 61] on button "Review" at bounding box center [314, 66] width 21 height 10
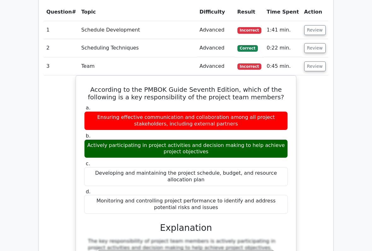
click at [316, 61] on button "Review" at bounding box center [314, 66] width 21 height 10
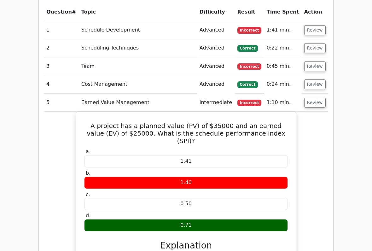
click at [315, 79] on button "Review" at bounding box center [314, 84] width 21 height 10
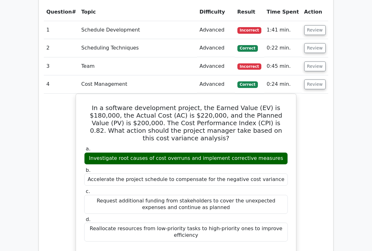
click at [312, 61] on button "Review" at bounding box center [314, 66] width 21 height 10
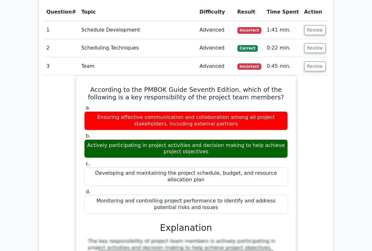
click at [311, 61] on button "Review" at bounding box center [314, 66] width 21 height 10
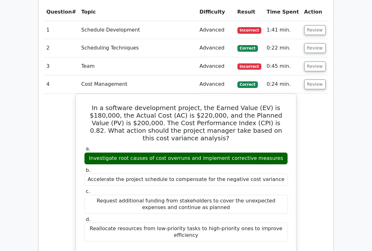
click at [311, 25] on button "Review" at bounding box center [314, 30] width 21 height 10
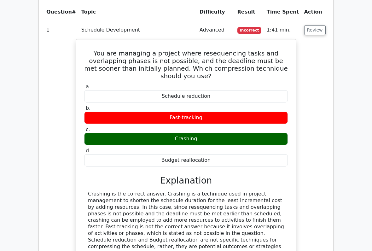
click at [315, 25] on button "Review" at bounding box center [314, 30] width 21 height 10
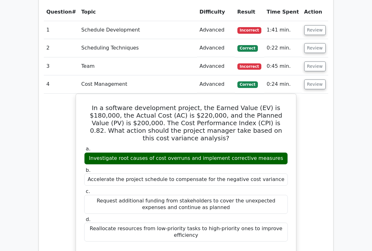
click at [315, 79] on button "Review" at bounding box center [314, 84] width 21 height 10
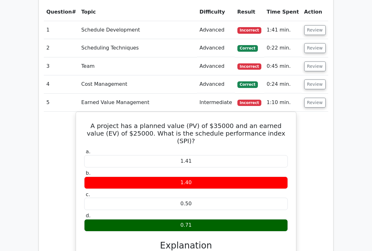
click at [312, 61] on button "Review" at bounding box center [314, 66] width 21 height 10
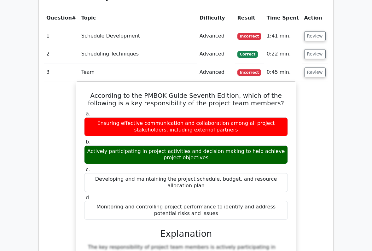
click at [311, 68] on button "Review" at bounding box center [314, 73] width 21 height 10
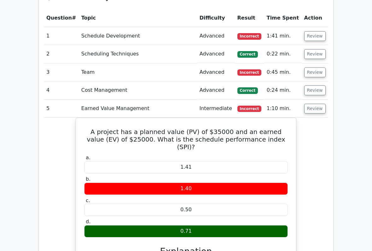
click at [317, 31] on button "Review" at bounding box center [314, 36] width 21 height 10
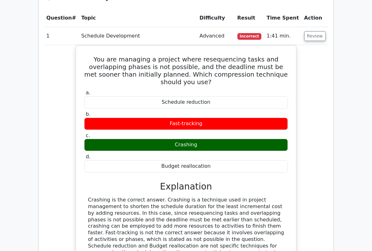
click at [314, 31] on button "Review" at bounding box center [314, 36] width 21 height 10
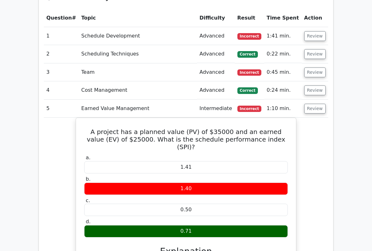
click at [315, 85] on button "Review" at bounding box center [314, 90] width 21 height 10
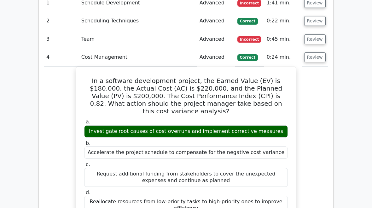
scroll to position [586, 0]
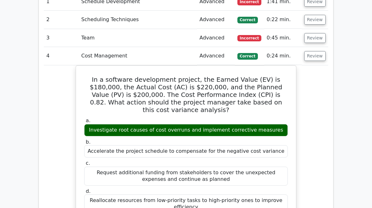
click at [316, 51] on button "Review" at bounding box center [314, 56] width 21 height 10
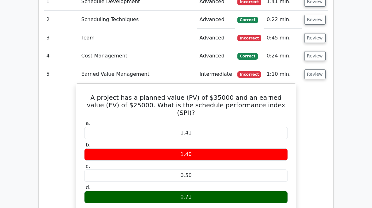
scroll to position [587, 0]
click at [317, 69] on button "Review" at bounding box center [314, 74] width 21 height 10
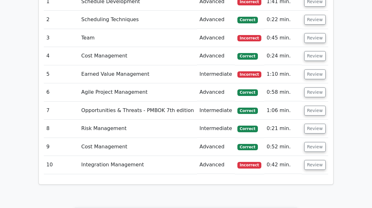
click at [318, 69] on button "Review" at bounding box center [314, 74] width 21 height 10
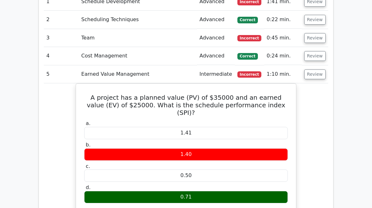
click at [315, 69] on button "Review" at bounding box center [314, 74] width 21 height 10
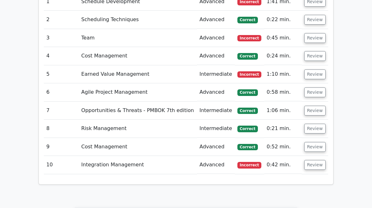
click at [311, 160] on button "Review" at bounding box center [314, 165] width 21 height 10
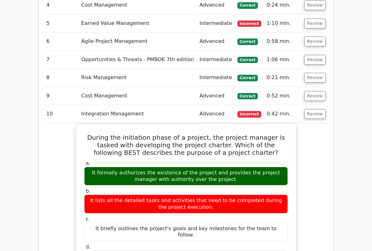
scroll to position [642, 0]
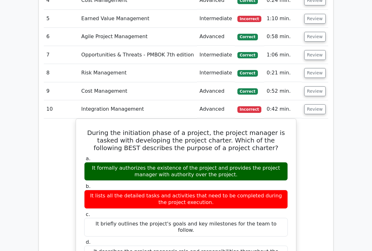
click at [316, 105] on button "Review" at bounding box center [314, 110] width 21 height 10
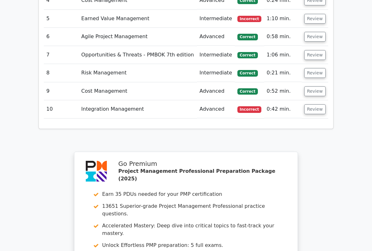
click at [315, 86] on button "Review" at bounding box center [314, 91] width 21 height 10
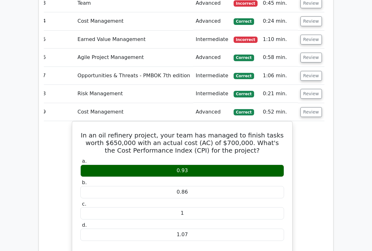
scroll to position [612, 0]
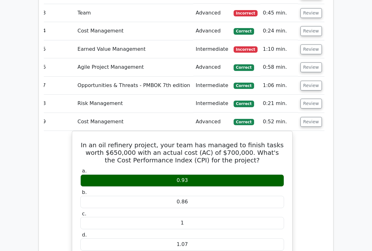
click at [316, 117] on button "Review" at bounding box center [310, 122] width 21 height 10
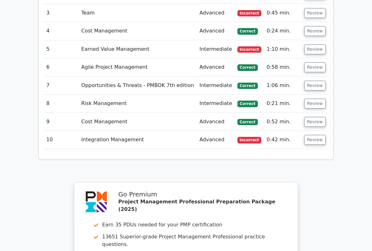
click at [314, 117] on button "Review" at bounding box center [314, 122] width 21 height 10
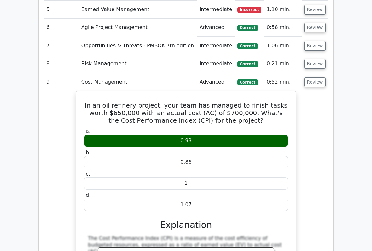
scroll to position [665, 0]
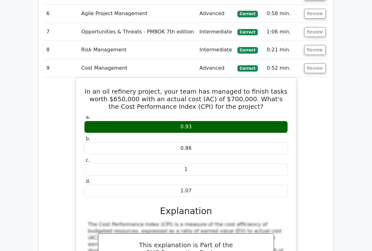
click at [317, 64] on button "Review" at bounding box center [314, 69] width 21 height 10
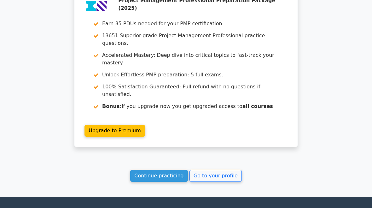
scroll to position [825, 0]
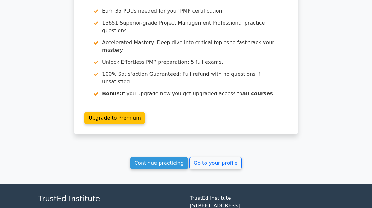
click at [173, 157] on link "Continue practicing" at bounding box center [159, 163] width 58 height 12
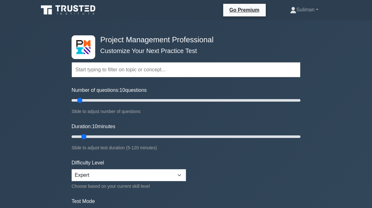
click at [307, 10] on link "Suliman" at bounding box center [304, 9] width 59 height 13
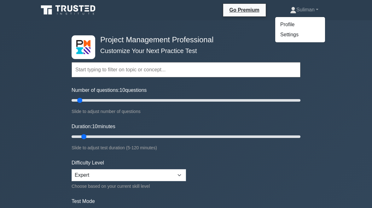
click at [286, 20] on link "Profile" at bounding box center [300, 25] width 50 height 10
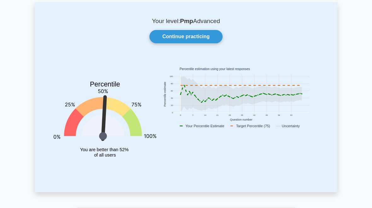
scroll to position [27, 0]
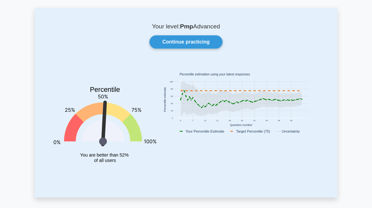
click at [208, 38] on link "Continue practicing" at bounding box center [185, 42] width 73 height 13
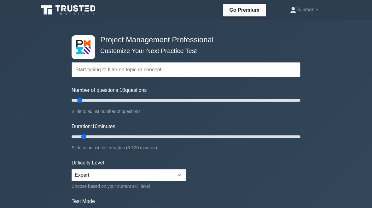
click at [300, 8] on link "Suliman" at bounding box center [304, 9] width 59 height 13
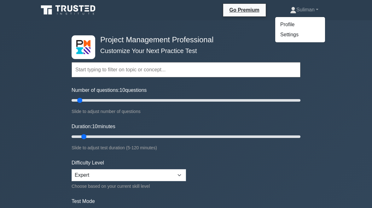
click at [287, 25] on link "Profile" at bounding box center [300, 25] width 50 height 10
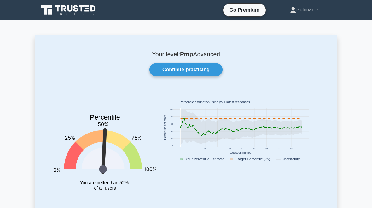
click at [207, 69] on link "Continue practicing" at bounding box center [185, 69] width 73 height 13
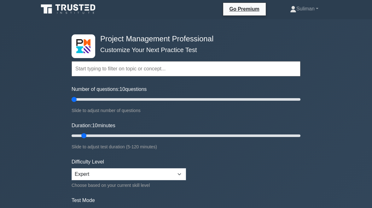
scroll to position [1, 0]
type input "5"
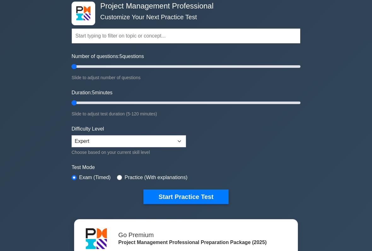
scroll to position [60, 0]
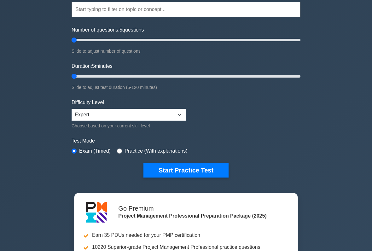
click at [205, 168] on button "Start Practice Test" at bounding box center [185, 170] width 85 height 15
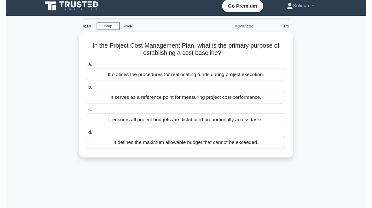
scroll to position [4, 0]
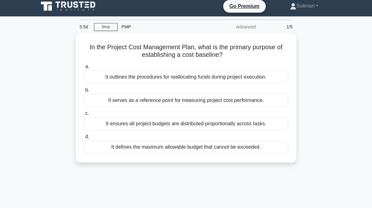
click at [108, 104] on div "It serves as a reference point for measuring project cost performance." at bounding box center [186, 100] width 204 height 13
click at [84, 92] on input "b. It serves as a reference point for measuring project cost performance." at bounding box center [84, 90] width 0 height 4
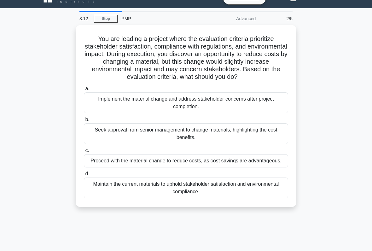
scroll to position [11, 0]
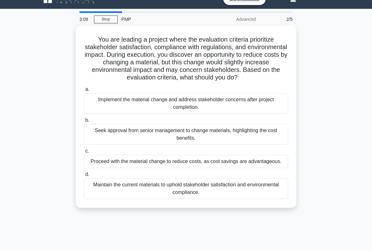
click at [259, 142] on div "Seek approval from senior management to change materials, highlighting the cost…" at bounding box center [186, 134] width 204 height 21
click at [84, 122] on input "b. Seek approval from senior management to change materials, highlighting the c…" at bounding box center [84, 120] width 0 height 4
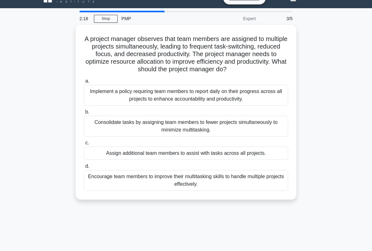
scroll to position [12, 0]
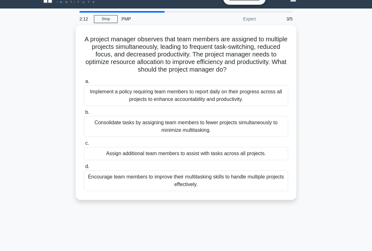
click at [246, 135] on div "Consolidate tasks by assigning team members to fewer projects simultaneously to…" at bounding box center [186, 126] width 204 height 21
click at [84, 114] on input "b. Consolidate tasks by assigning team members to fewer projects simultaneously…" at bounding box center [84, 112] width 0 height 4
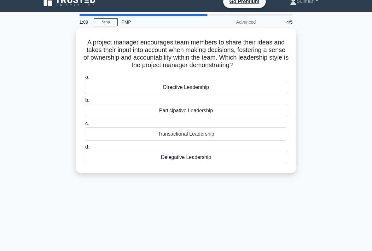
scroll to position [9, 0]
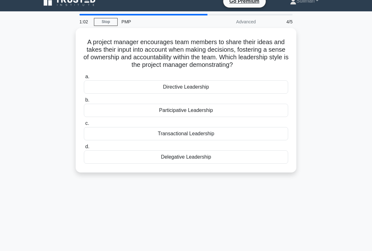
click at [270, 116] on div "Participative Leadership" at bounding box center [186, 110] width 204 height 13
click at [84, 102] on input "b. Participative Leadership" at bounding box center [84, 100] width 0 height 4
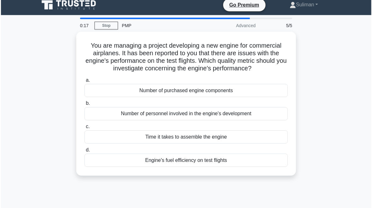
scroll to position [6, 0]
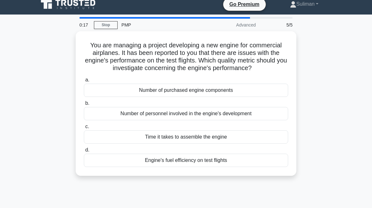
click at [113, 120] on div "Number of personnel involved in the engine's development" at bounding box center [186, 113] width 204 height 13
click at [84, 105] on input "b. Number of personnel involved in the engine's development" at bounding box center [84, 103] width 0 height 4
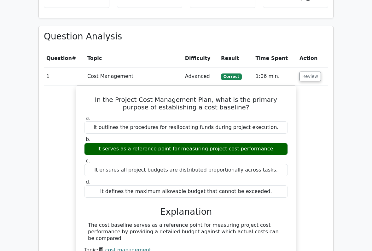
scroll to position [445, 0]
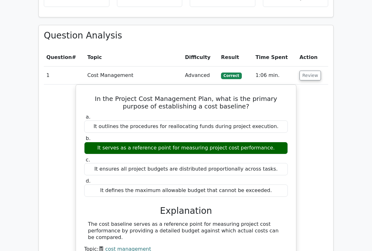
click at [313, 71] on button "Review" at bounding box center [310, 76] width 21 height 10
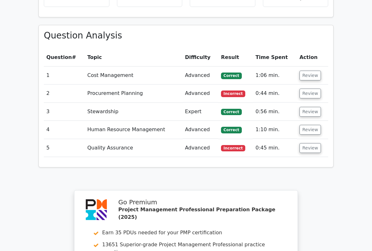
click at [312, 89] on button "Review" at bounding box center [310, 94] width 21 height 10
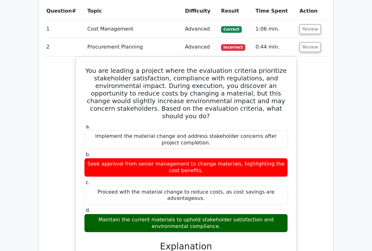
scroll to position [492, 0]
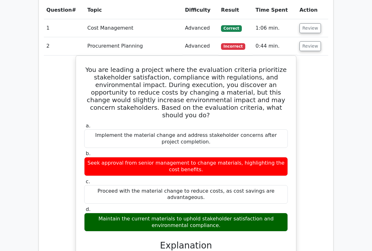
click at [315, 42] on button "Review" at bounding box center [310, 47] width 21 height 10
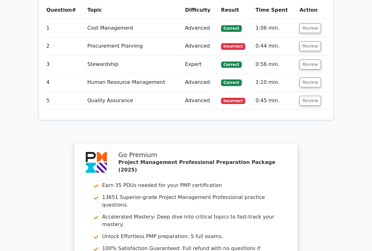
click at [311, 60] on button "Review" at bounding box center [310, 65] width 21 height 10
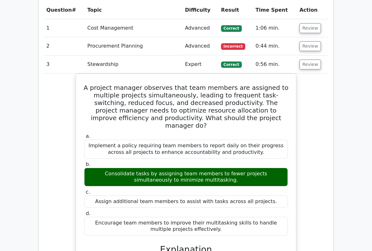
click at [308, 60] on button "Review" at bounding box center [310, 65] width 21 height 10
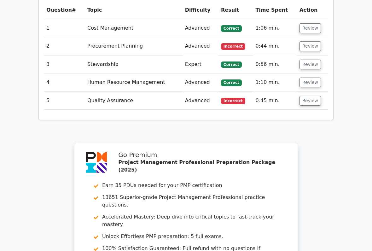
click at [311, 78] on button "Review" at bounding box center [310, 83] width 21 height 10
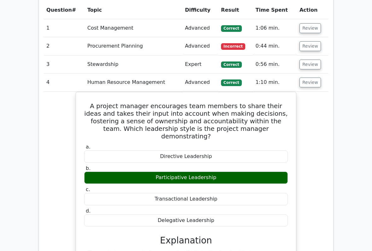
click at [311, 78] on button "Review" at bounding box center [310, 83] width 21 height 10
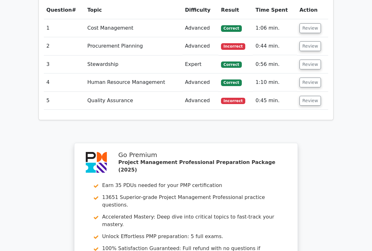
click at [310, 78] on button "Review" at bounding box center [310, 83] width 21 height 10
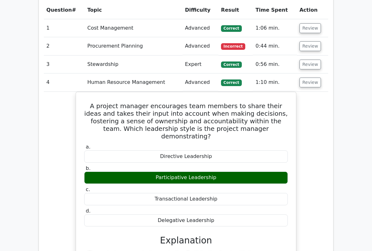
click at [311, 78] on button "Review" at bounding box center [310, 83] width 21 height 10
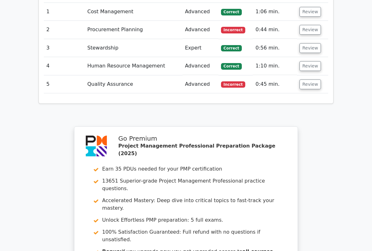
click at [312, 80] on button "Review" at bounding box center [310, 85] width 21 height 10
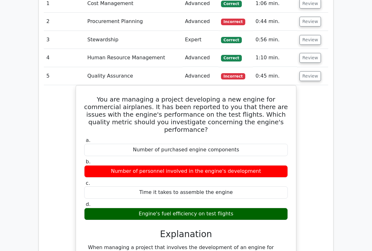
scroll to position [529, 0]
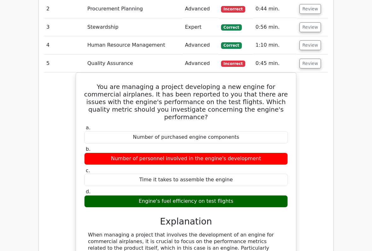
click at [306, 59] on button "Review" at bounding box center [310, 64] width 21 height 10
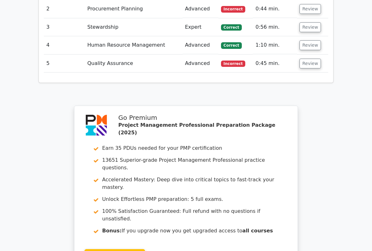
click at [311, 59] on button "Review" at bounding box center [310, 64] width 21 height 10
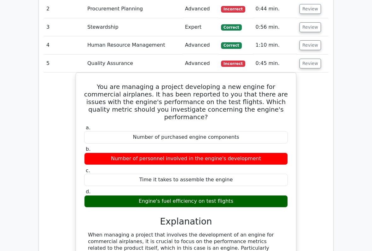
click at [309, 59] on button "Review" at bounding box center [310, 64] width 21 height 10
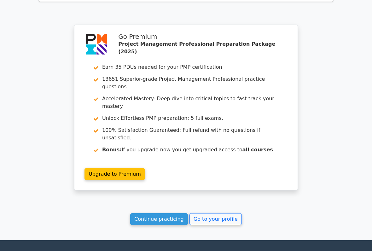
scroll to position [610, 0]
click at [169, 207] on link "Continue practicing" at bounding box center [159, 219] width 58 height 12
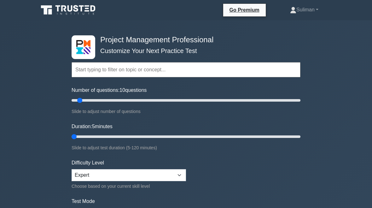
type input "5"
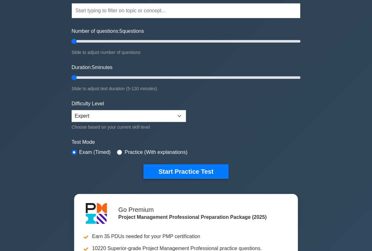
scroll to position [60, 0]
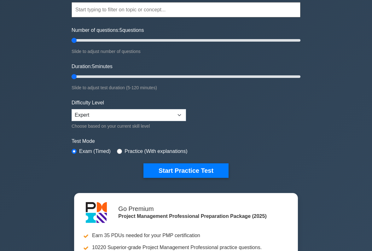
click at [210, 169] on button "Start Practice Test" at bounding box center [185, 170] width 85 height 15
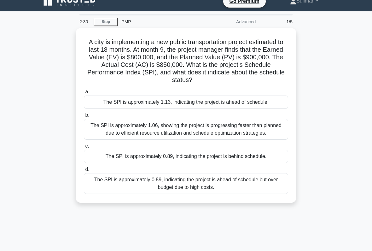
scroll to position [8, 0]
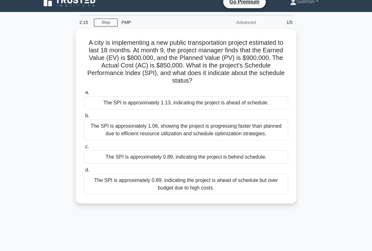
click at [262, 191] on div "The SPI is approximately 0.89, indicating the project is ahead of schedule but …" at bounding box center [186, 184] width 204 height 21
click at [84, 172] on input "d. The SPI is approximately 0.89, indicating the project is ahead of schedule b…" at bounding box center [84, 170] width 0 height 4
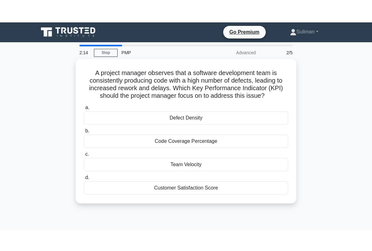
scroll to position [0, 0]
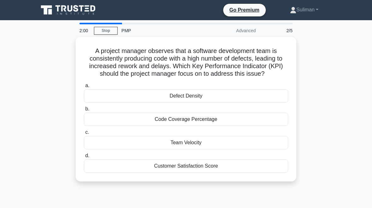
click at [123, 172] on div "Customer Satisfaction Score" at bounding box center [186, 165] width 204 height 13
click at [84, 158] on input "d. Customer Satisfaction Score" at bounding box center [84, 156] width 0 height 4
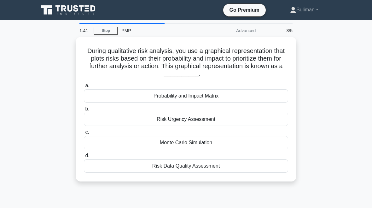
click at [123, 168] on div "Risk Data Quality Assessment" at bounding box center [186, 165] width 204 height 13
click at [84, 158] on input "d. Risk Data Quality Assessment" at bounding box center [84, 156] width 0 height 4
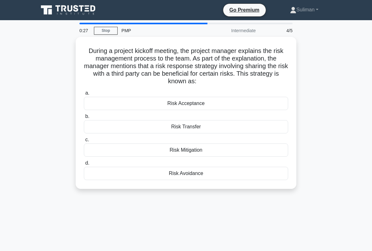
click at [223, 128] on div "Risk Transfer" at bounding box center [186, 126] width 204 height 13
click at [84, 119] on input "b. Risk Transfer" at bounding box center [84, 116] width 0 height 4
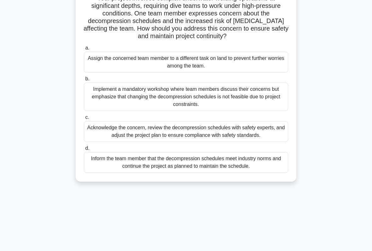
scroll to position [53, 0]
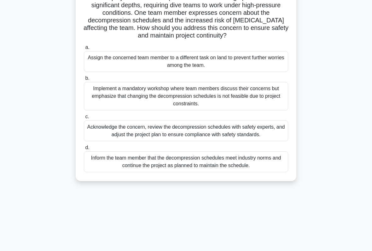
click at [110, 138] on div "Acknowledge the concern, review the decompression schedules with safety experts…" at bounding box center [186, 130] width 204 height 21
click at [84, 119] on input "c. Acknowledge the concern, review the decompression schedules with safety expe…" at bounding box center [84, 117] width 0 height 4
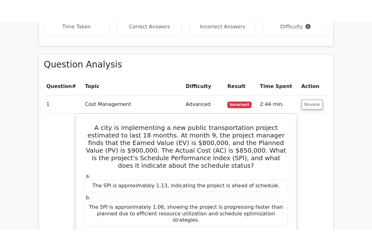
scroll to position [433, 0]
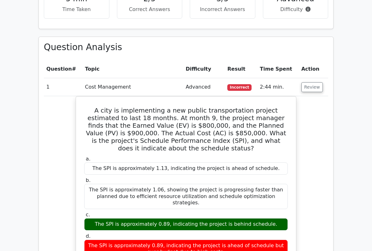
click at [311, 82] on button "Review" at bounding box center [311, 87] width 21 height 10
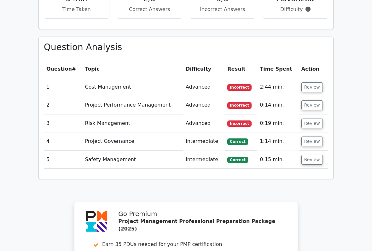
click at [309, 100] on button "Review" at bounding box center [311, 105] width 21 height 10
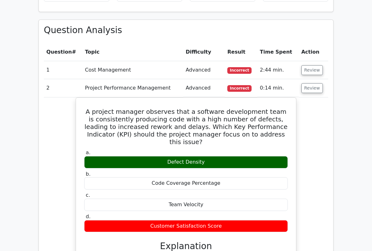
scroll to position [450, 0]
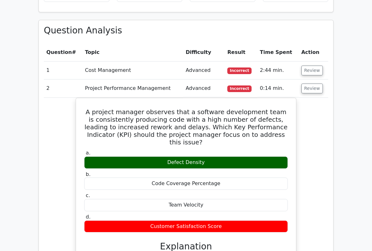
click at [312, 84] on button "Review" at bounding box center [311, 89] width 21 height 10
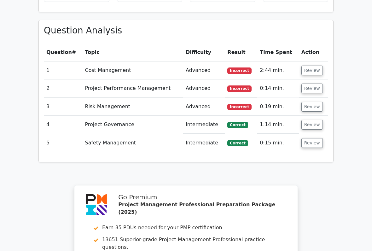
click at [311, 102] on button "Review" at bounding box center [311, 107] width 21 height 10
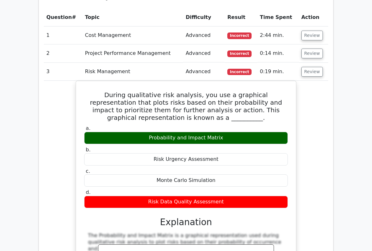
scroll to position [486, 0]
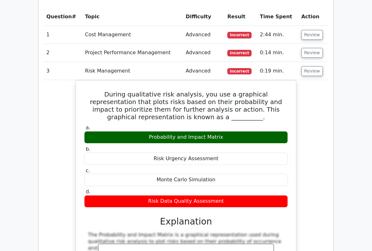
click at [311, 66] on button "Review" at bounding box center [311, 71] width 21 height 10
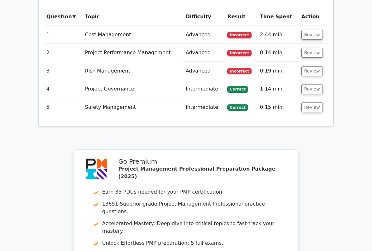
click at [309, 84] on button "Review" at bounding box center [311, 89] width 21 height 10
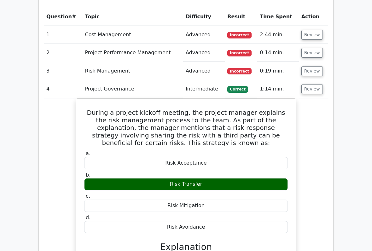
click at [313, 84] on button "Review" at bounding box center [311, 89] width 21 height 10
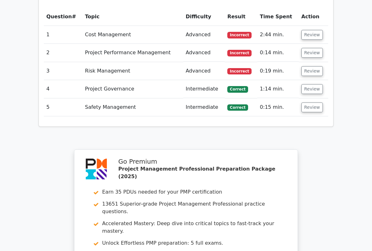
click at [311, 102] on button "Review" at bounding box center [311, 107] width 21 height 10
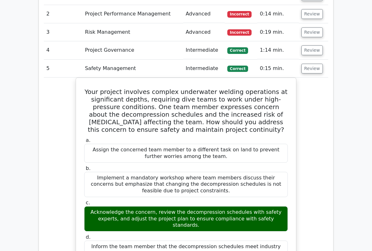
scroll to position [530, 0]
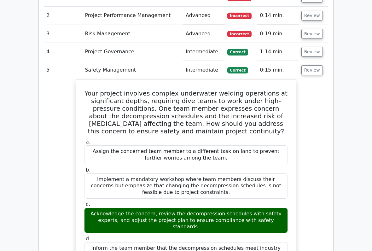
click at [310, 66] on button "Review" at bounding box center [311, 71] width 21 height 10
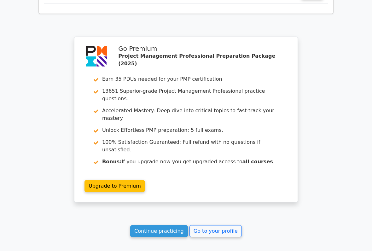
scroll to position [604, 0]
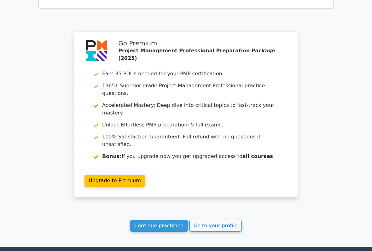
click at [225, 207] on link "Go to your profile" at bounding box center [215, 226] width 52 height 12
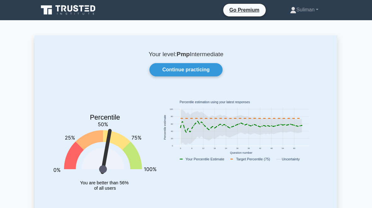
click at [211, 71] on link "Continue practicing" at bounding box center [185, 69] width 73 height 13
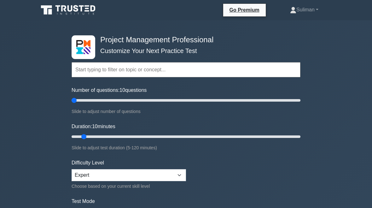
type input "5"
click at [81, 138] on input "Duration: 10 minutes" at bounding box center [186, 137] width 229 height 8
type input "5"
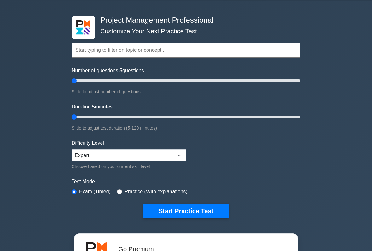
scroll to position [37, 0]
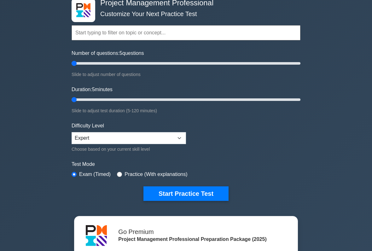
click at [220, 194] on button "Start Practice Test" at bounding box center [185, 194] width 85 height 15
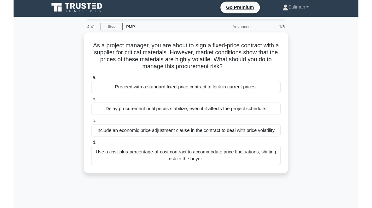
scroll to position [9, 0]
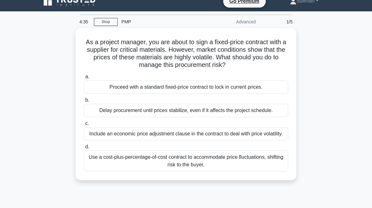
click at [130, 90] on div "Proceed with a standard fixed-price contract to lock in current prices." at bounding box center [186, 86] width 204 height 13
click at [84, 79] on input "a. Proceed with a standard fixed-price contract to lock in current prices." at bounding box center [84, 77] width 0 height 4
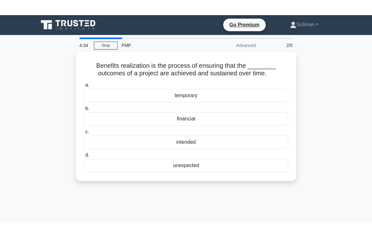
scroll to position [0, 0]
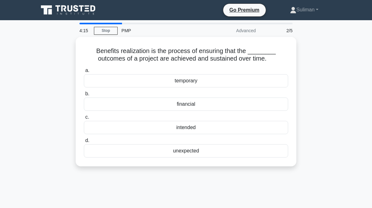
click at [115, 108] on div "financial" at bounding box center [186, 103] width 204 height 13
click at [84, 96] on input "b. financial" at bounding box center [84, 94] width 0 height 4
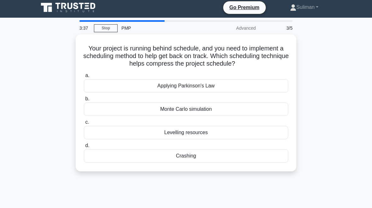
scroll to position [2, 0]
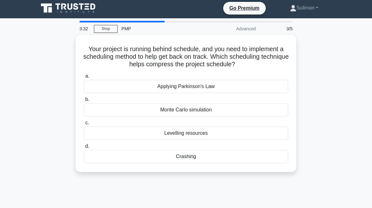
click at [252, 163] on div "Crashing" at bounding box center [186, 156] width 204 height 13
click at [84, 148] on input "d. Crashing" at bounding box center [84, 146] width 0 height 4
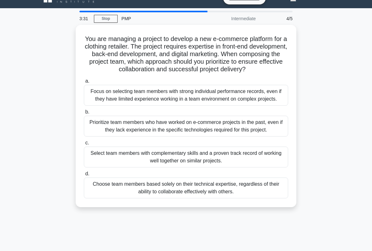
scroll to position [12, 0]
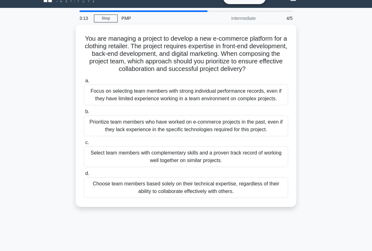
click at [110, 136] on div "Prioritize team members who have worked on e-commerce projects in the past, eve…" at bounding box center [186, 125] width 204 height 21
click at [84, 114] on input "b. Prioritize team members who have worked on e-commerce projects in the past, …" at bounding box center [84, 112] width 0 height 4
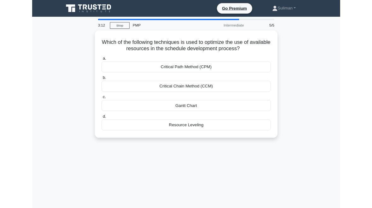
scroll to position [0, 0]
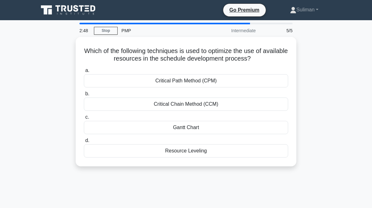
click at [117, 150] on div "Resource Leveling" at bounding box center [186, 150] width 204 height 13
click at [84, 143] on input "d. Resource Leveling" at bounding box center [84, 140] width 0 height 4
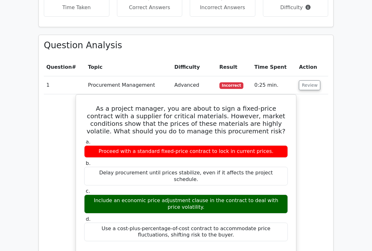
scroll to position [436, 0]
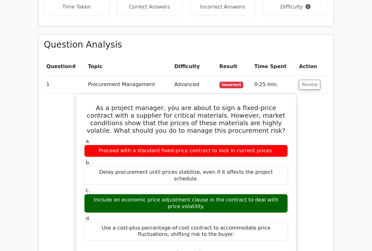
click at [310, 80] on button "Review" at bounding box center [309, 85] width 21 height 10
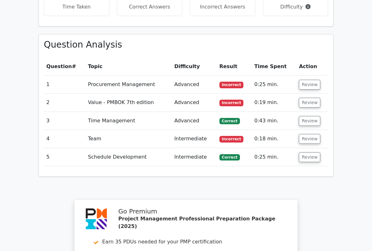
click at [311, 98] on button "Review" at bounding box center [309, 103] width 21 height 10
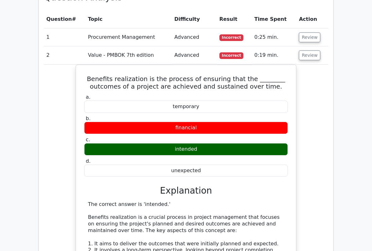
scroll to position [485, 0]
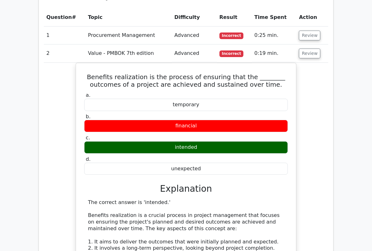
click at [312, 49] on button "Review" at bounding box center [309, 54] width 21 height 10
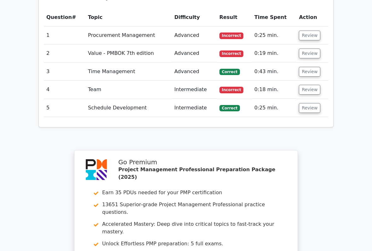
click at [312, 85] on button "Review" at bounding box center [309, 90] width 21 height 10
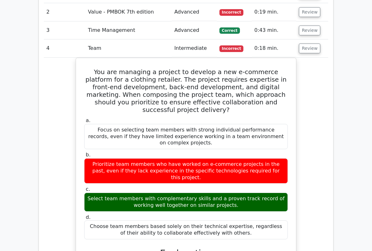
scroll to position [526, 0]
click at [307, 44] on button "Review" at bounding box center [309, 49] width 21 height 10
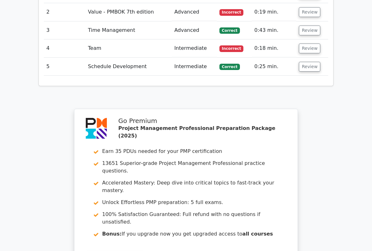
click at [312, 62] on button "Review" at bounding box center [309, 67] width 21 height 10
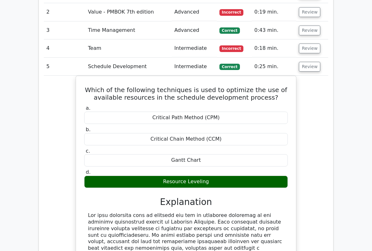
click at [310, 62] on button "Review" at bounding box center [309, 67] width 21 height 10
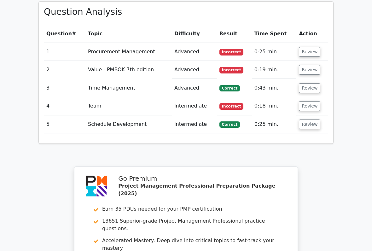
scroll to position [469, 0]
click at [312, 83] on button "Review" at bounding box center [309, 88] width 21 height 10
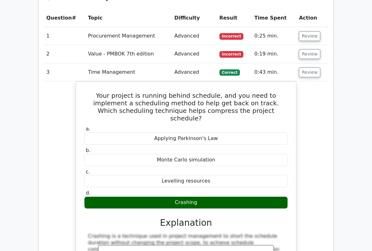
scroll to position [485, 0]
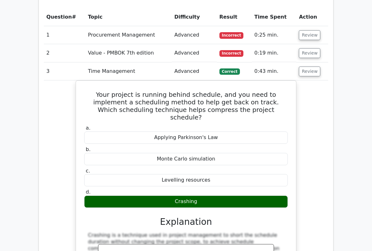
click at [316, 67] on button "Review" at bounding box center [309, 72] width 21 height 10
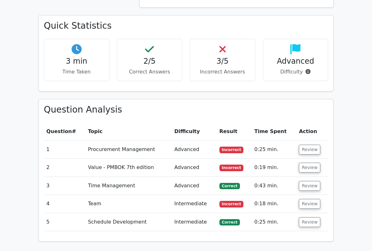
scroll to position [371, 0]
click at [301, 57] on h4 "Advanced" at bounding box center [295, 61] width 55 height 9
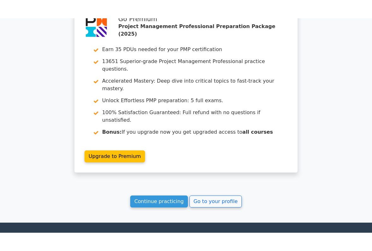
scroll to position [628, 0]
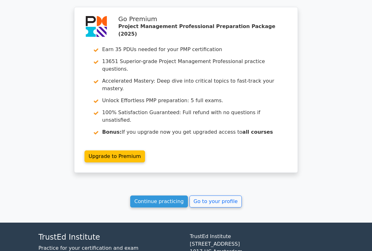
click at [228, 195] on link "Go to your profile" at bounding box center [215, 201] width 52 height 12
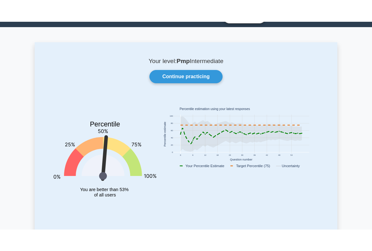
scroll to position [3, 0]
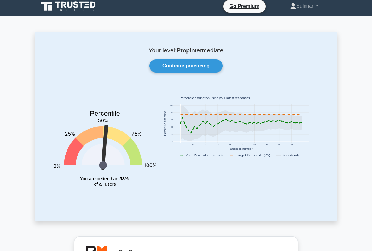
click at [184, 65] on link "Continue practicing" at bounding box center [185, 66] width 73 height 13
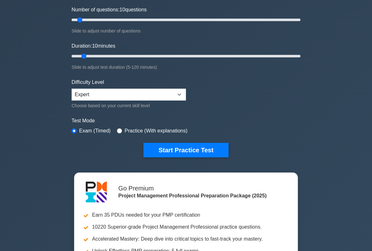
scroll to position [80, 0]
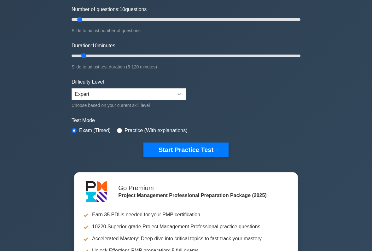
click at [209, 150] on button "Start Practice Test" at bounding box center [185, 150] width 85 height 15
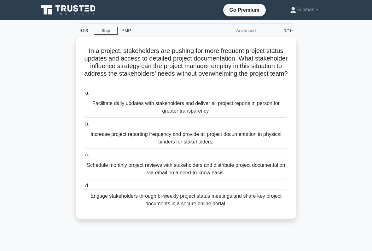
click at [110, 106] on div "Facilitate daily updates with stakeholders and deliver all project reports in p…" at bounding box center [186, 107] width 204 height 21
click at [84, 95] on input "a. Facilitate daily updates with stakeholders and deliver all project reports i…" at bounding box center [84, 93] width 0 height 4
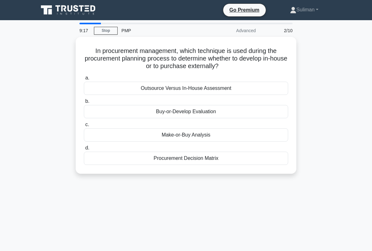
click at [112, 84] on div "Outsource Versus In-House Assessment" at bounding box center [186, 88] width 204 height 13
click at [84, 80] on input "a. Outsource Versus In-House Assessment" at bounding box center [84, 78] width 0 height 4
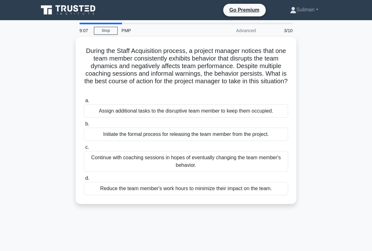
click at [108, 138] on div "Initiate the formal process for releasing the team member from the project." at bounding box center [186, 134] width 204 height 13
click at [84, 126] on input "b. Initiate the formal process for releasing the team member from the project." at bounding box center [84, 124] width 0 height 4
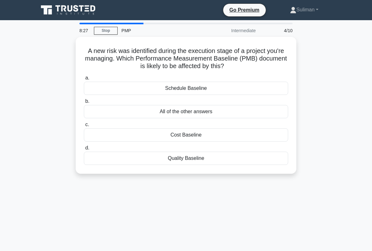
click at [246, 114] on div "All of the other answers" at bounding box center [186, 111] width 204 height 13
click at [84, 103] on input "b. All of the other answers" at bounding box center [84, 101] width 0 height 4
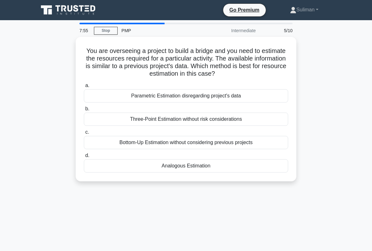
click at [123, 117] on div "Three-Point Estimation without risk considerations" at bounding box center [186, 119] width 204 height 13
click at [84, 111] on input "b. Three-Point Estimation without risk considerations" at bounding box center [84, 109] width 0 height 4
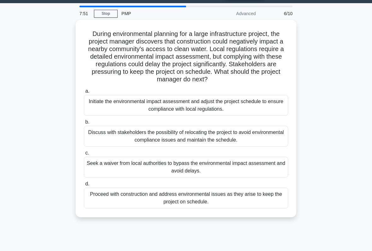
scroll to position [17, 0]
click at [110, 139] on div "Discuss with stakeholders the possibility of relocating the project to avoid en…" at bounding box center [186, 136] width 204 height 21
click at [84, 124] on input "b. Discuss with stakeholders the possibility of relocating the project to avoid…" at bounding box center [84, 122] width 0 height 4
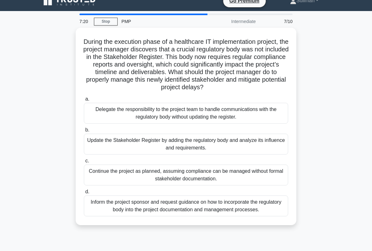
scroll to position [6, 0]
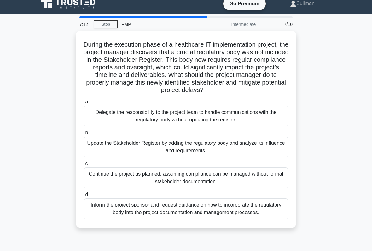
click at [113, 121] on div "Delegate the responsibility to the project team to handle communications with t…" at bounding box center [186, 116] width 204 height 21
click at [84, 104] on input "a. Delegate the responsibility to the project team to handle communications wit…" at bounding box center [84, 102] width 0 height 4
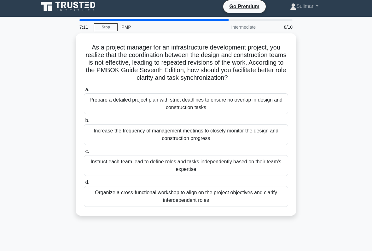
scroll to position [0, 0]
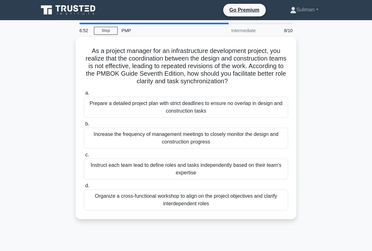
click at [120, 110] on div "Prepare a detailed project plan with strict deadlines to ensure no overlap in d…" at bounding box center [186, 107] width 204 height 21
click at [84, 95] on input "a. Prepare a detailed project plan with strict deadlines to ensure no overlap i…" at bounding box center [84, 93] width 0 height 4
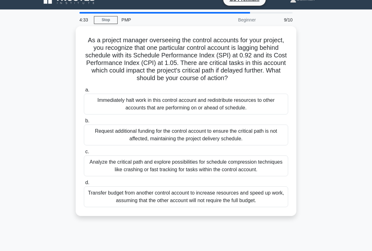
scroll to position [10, 0]
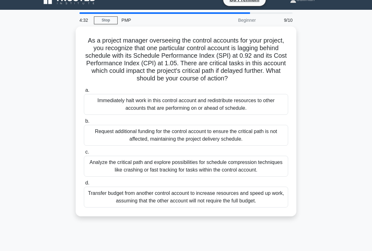
click at [102, 173] on div "Analyze the critical path and explore possibilities for schedule compression te…" at bounding box center [186, 166] width 204 height 21
click at [84, 154] on input "c. Analyze the critical path and explore possibilities for schedule compression…" at bounding box center [84, 152] width 0 height 4
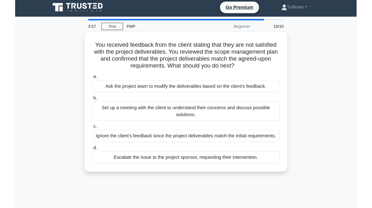
scroll to position [10, 0]
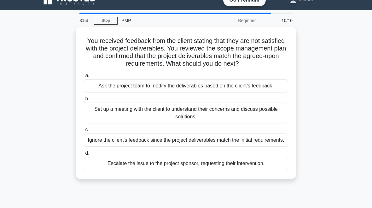
click at [248, 123] on div "Set up a meeting with the client to understand their concerns and discuss possi…" at bounding box center [186, 112] width 204 height 21
click at [84, 101] on input "b. Set up a meeting with the client to understand their concerns and discuss po…" at bounding box center [84, 99] width 0 height 4
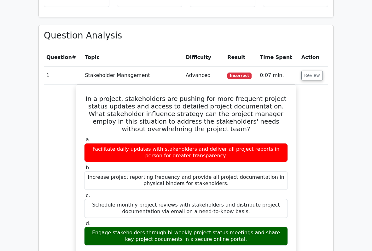
scroll to position [480, 0]
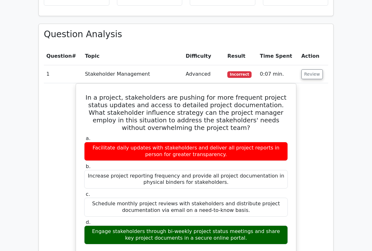
click at [307, 70] on button "Review" at bounding box center [311, 75] width 21 height 10
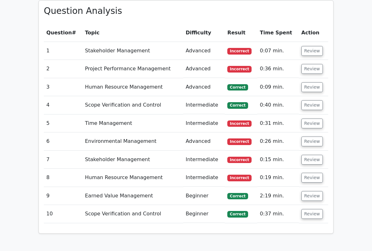
click at [311, 119] on button "Review" at bounding box center [311, 124] width 21 height 10
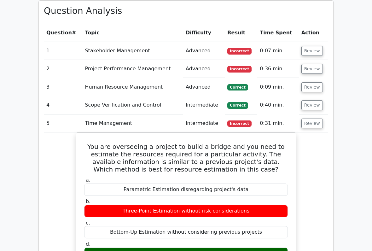
click at [310, 119] on button "Review" at bounding box center [311, 124] width 21 height 10
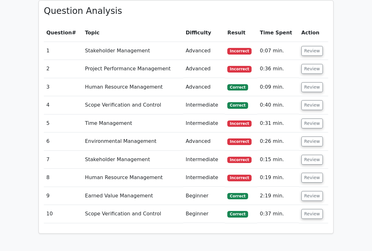
click at [309, 119] on button "Review" at bounding box center [311, 124] width 21 height 10
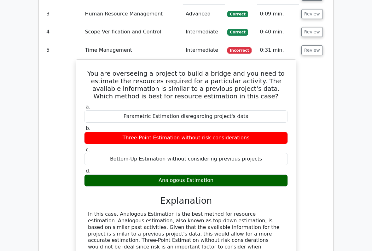
scroll to position [573, 0]
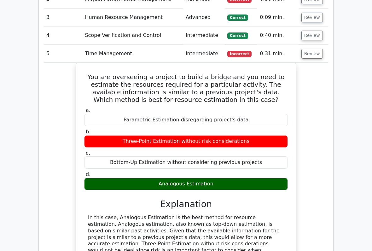
click at [311, 49] on button "Review" at bounding box center [311, 54] width 21 height 10
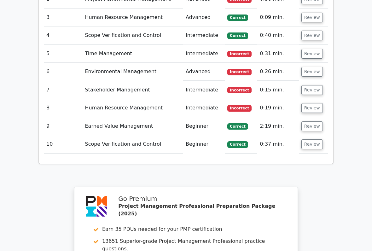
click at [314, 67] on button "Review" at bounding box center [311, 72] width 21 height 10
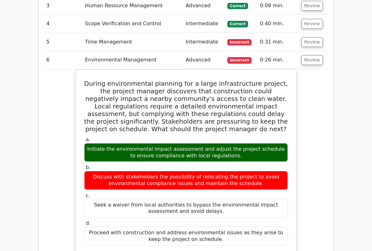
scroll to position [585, 0]
click at [313, 55] on button "Review" at bounding box center [311, 60] width 21 height 10
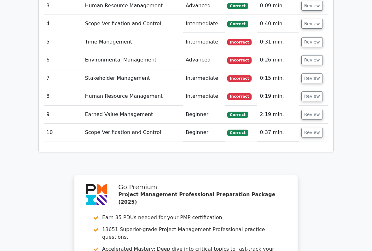
click at [313, 73] on button "Review" at bounding box center [311, 78] width 21 height 10
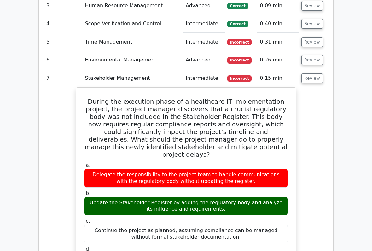
click at [312, 73] on button "Review" at bounding box center [311, 78] width 21 height 10
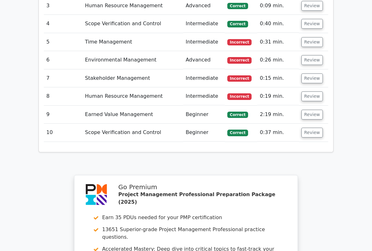
click at [317, 91] on button "Review" at bounding box center [311, 96] width 21 height 10
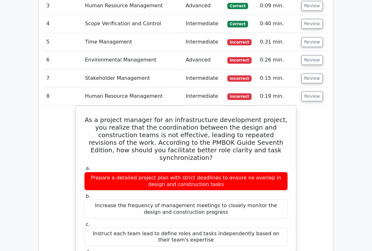
click at [313, 91] on button "Review" at bounding box center [311, 96] width 21 height 10
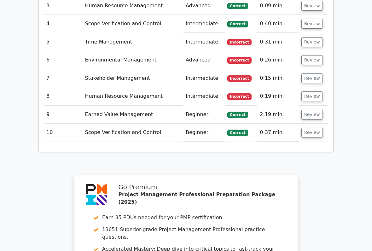
click at [314, 110] on button "Review" at bounding box center [311, 115] width 21 height 10
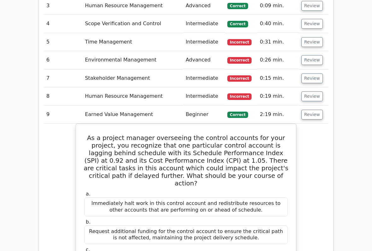
click at [309, 110] on button "Review" at bounding box center [311, 115] width 21 height 10
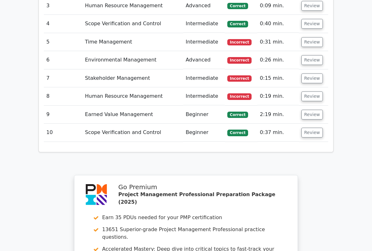
click at [316, 128] on button "Review" at bounding box center [311, 133] width 21 height 10
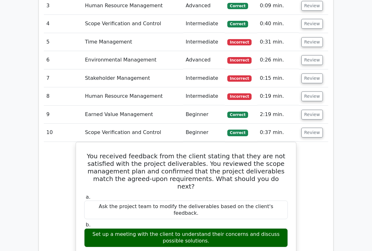
click at [314, 128] on button "Review" at bounding box center [311, 133] width 21 height 10
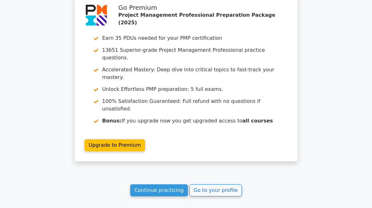
scroll to position [764, 0]
click at [225, 184] on link "Go to your profile" at bounding box center [215, 190] width 52 height 12
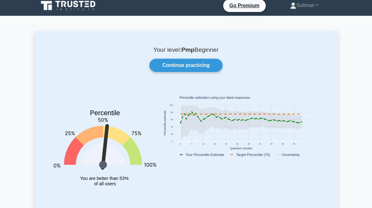
scroll to position [2, 0]
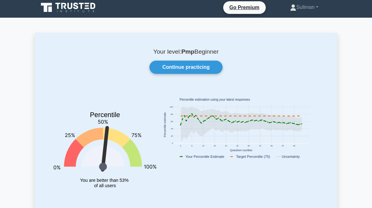
click at [169, 69] on link "Continue practicing" at bounding box center [185, 67] width 73 height 13
